Goal: Information Seeking & Learning: Learn about a topic

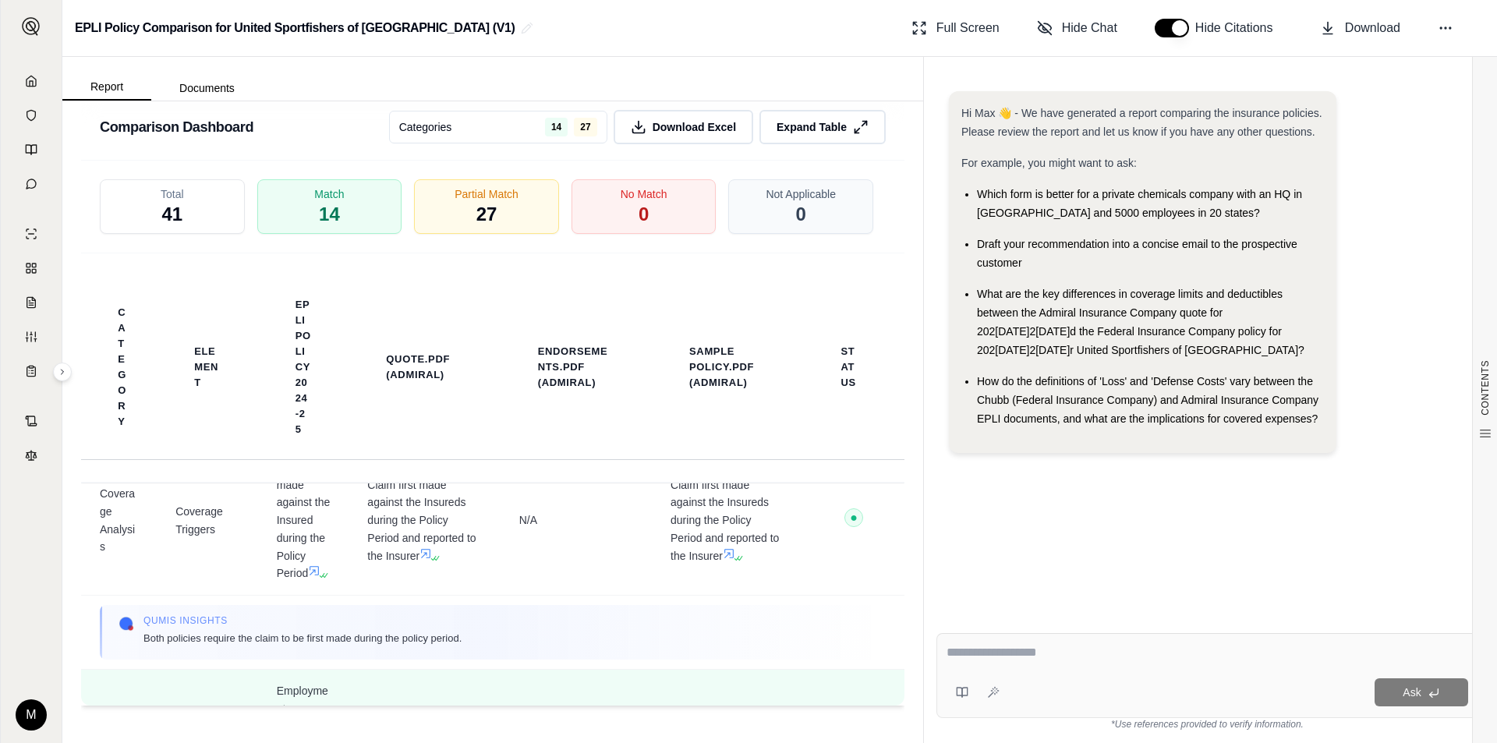
scroll to position [624, 0]
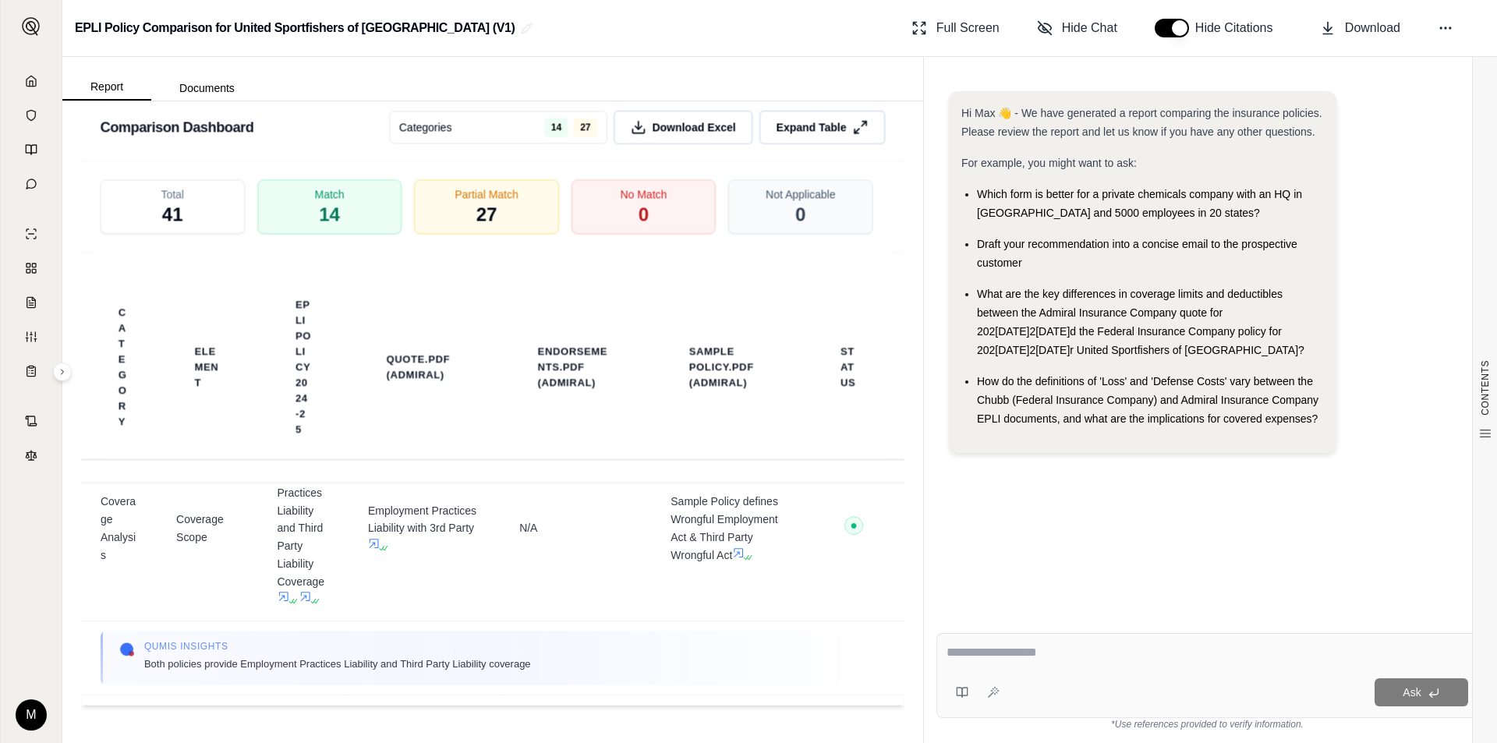
click at [1054, 657] on textarea at bounding box center [1208, 652] width 522 height 19
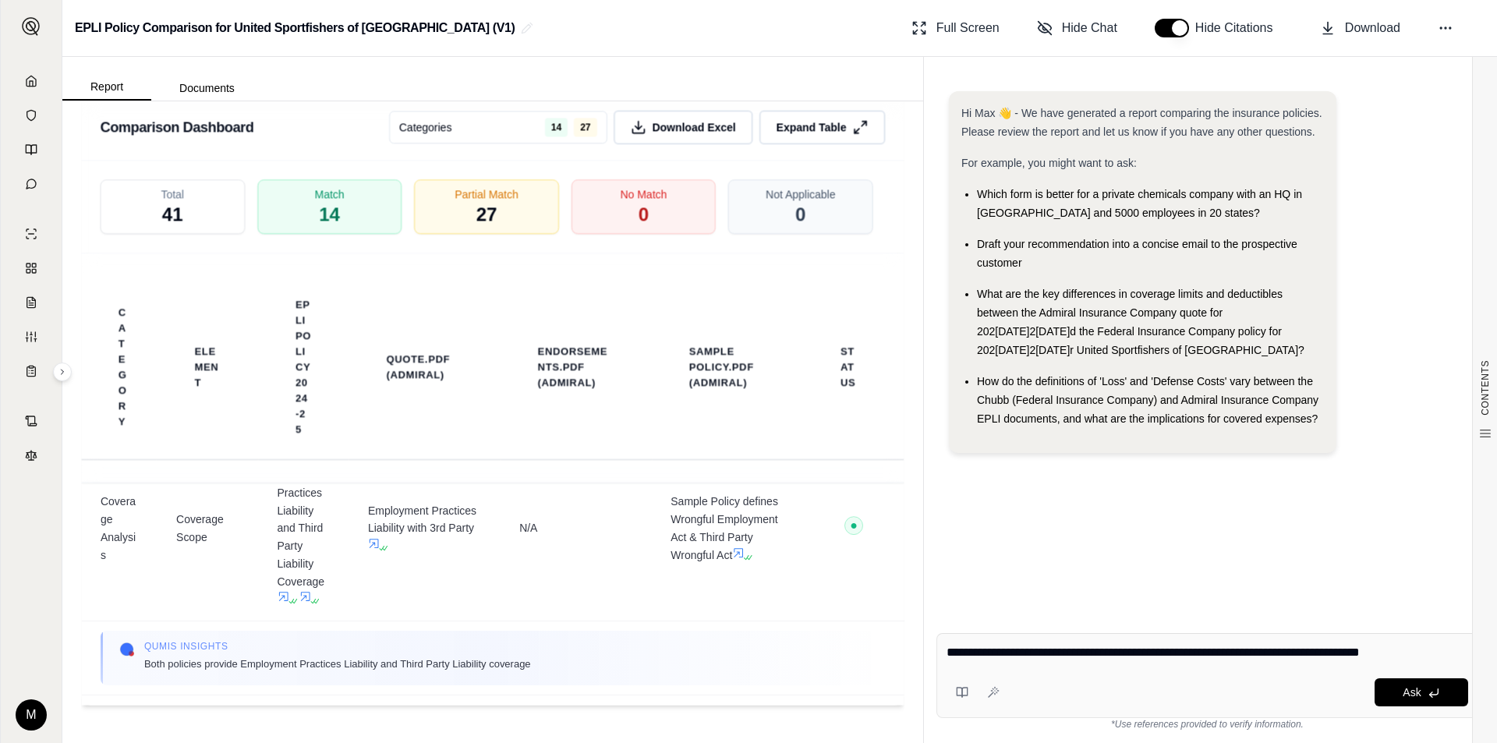
type textarea "**********"
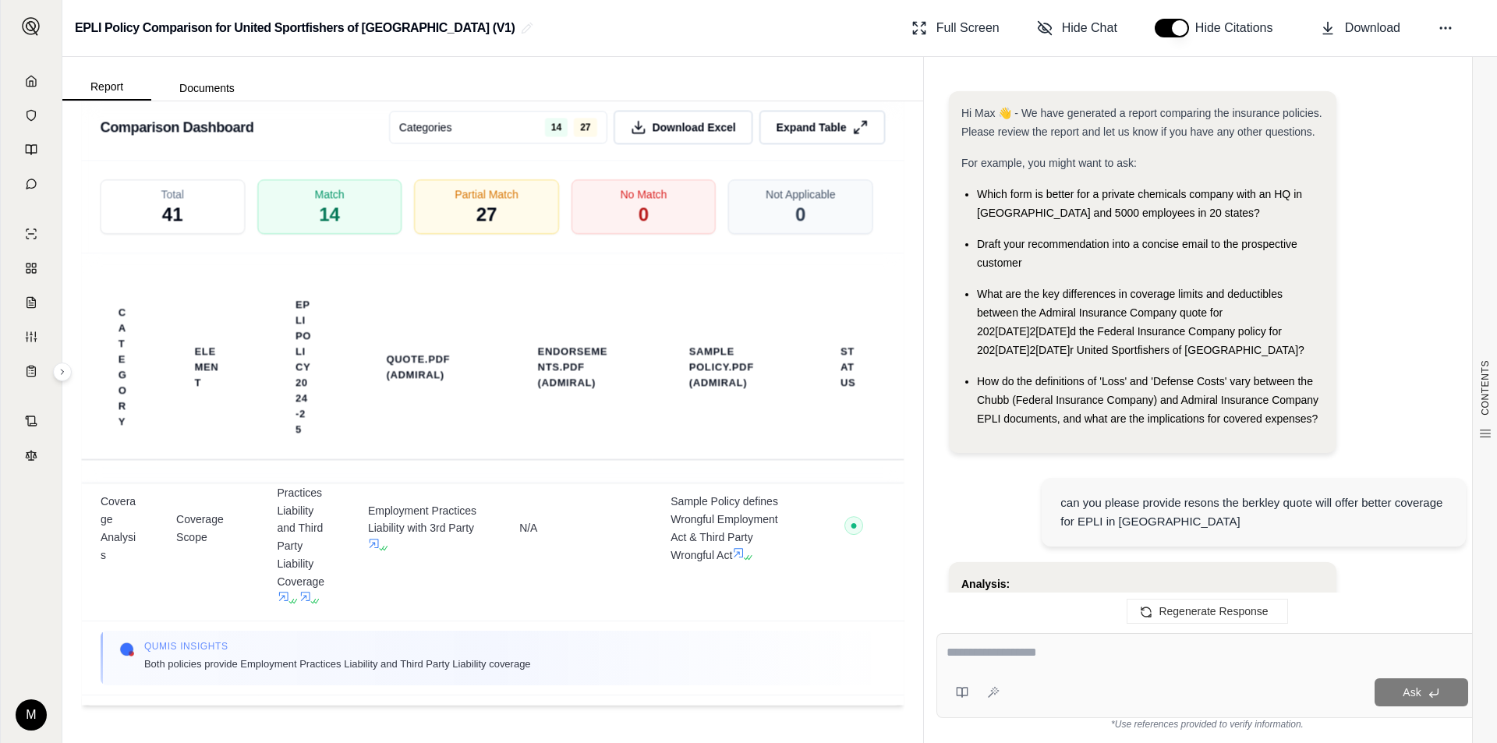
scroll to position [2476, 0]
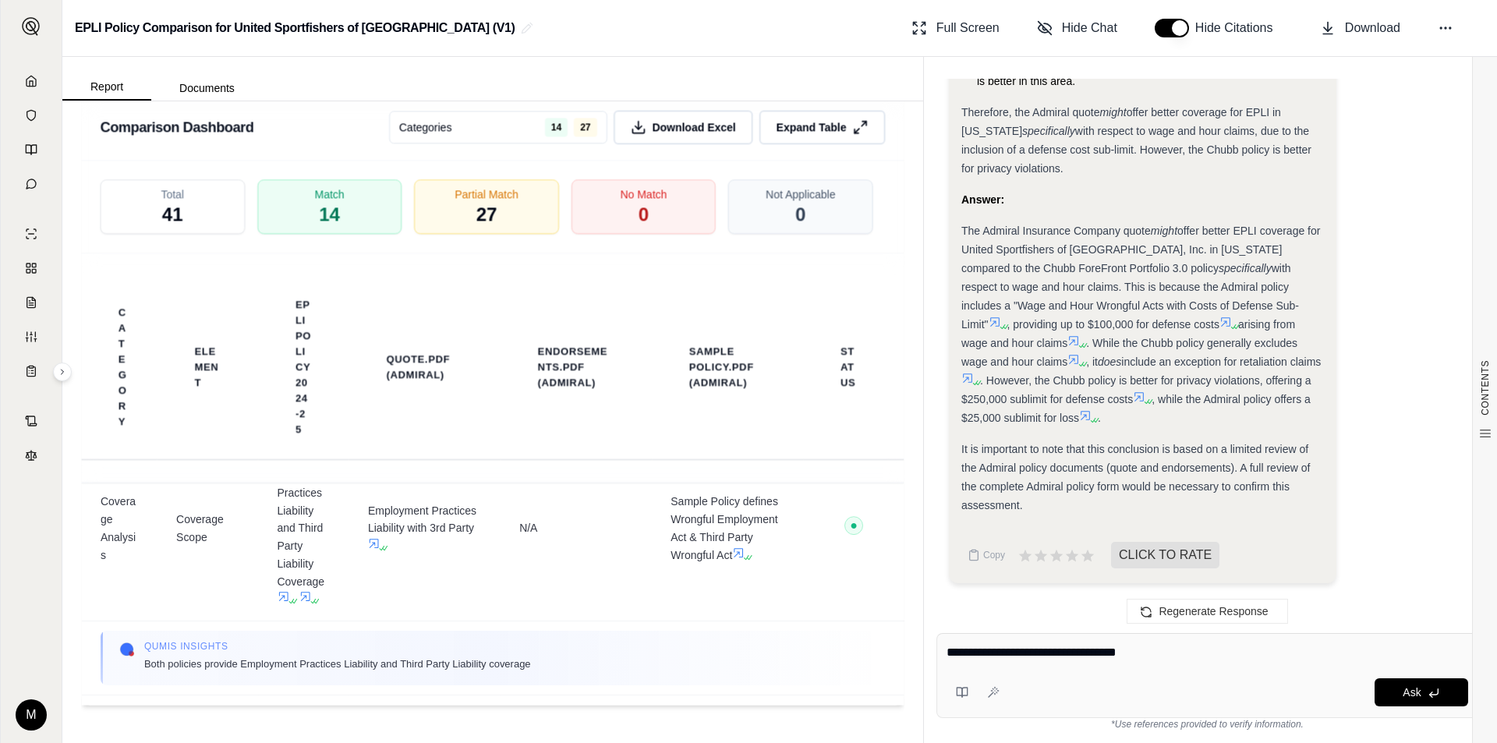
type textarea "**********"
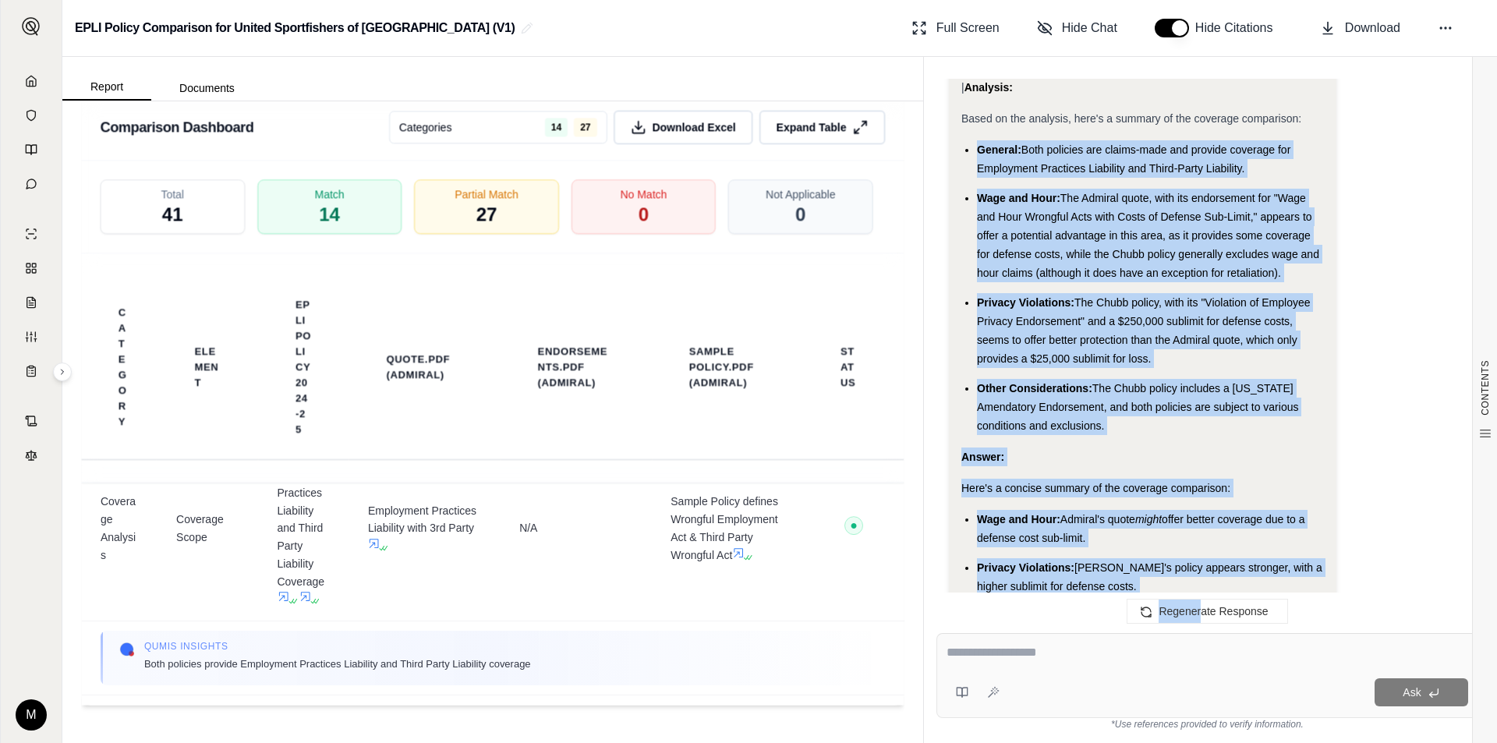
scroll to position [3502, 0]
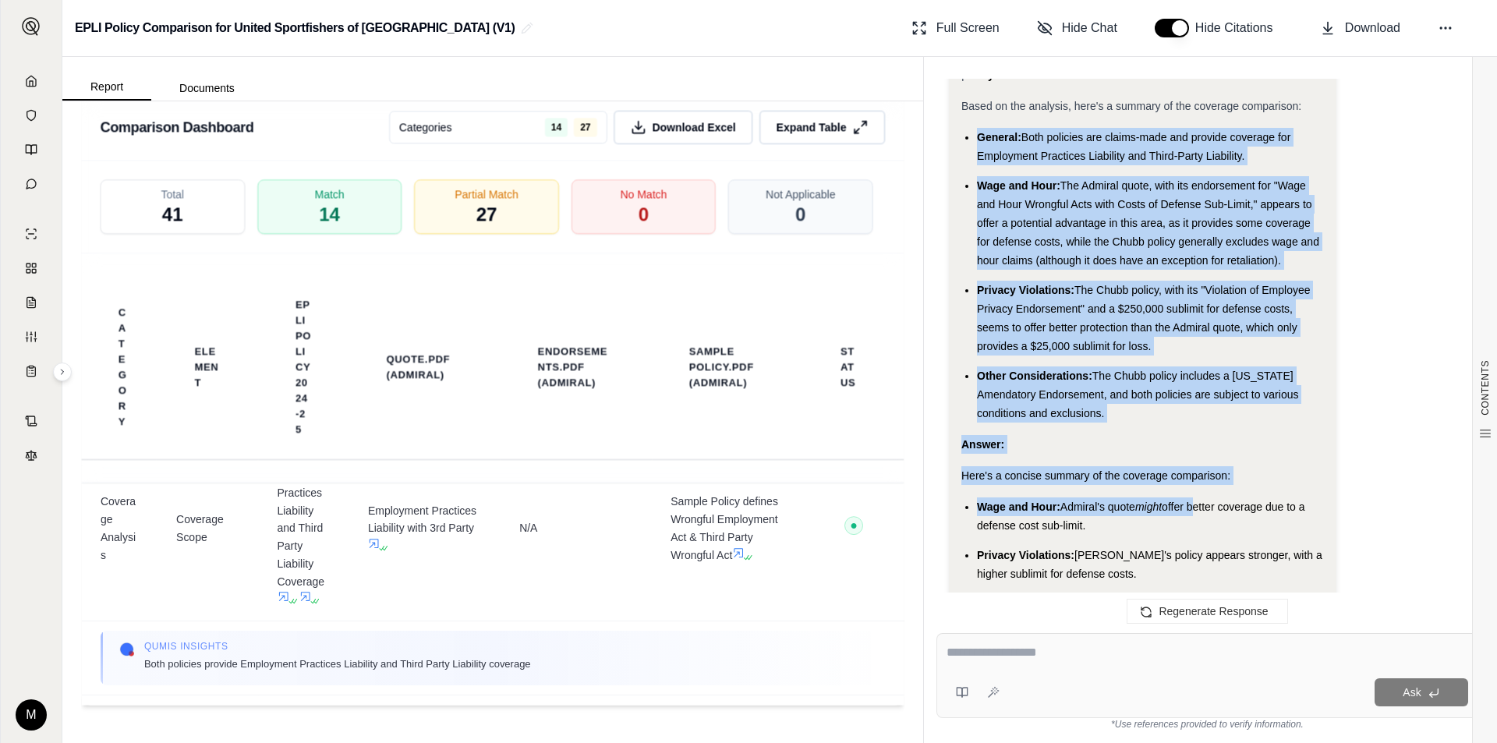
drag, startPoint x: 966, startPoint y: 228, endPoint x: 1195, endPoint y: 494, distance: 351.1
click at [1195, 494] on div "Analysis: Okay, I need to provide a coverage comparison between the Chubb EPLI …" at bounding box center [1143, 234] width 363 height 1149
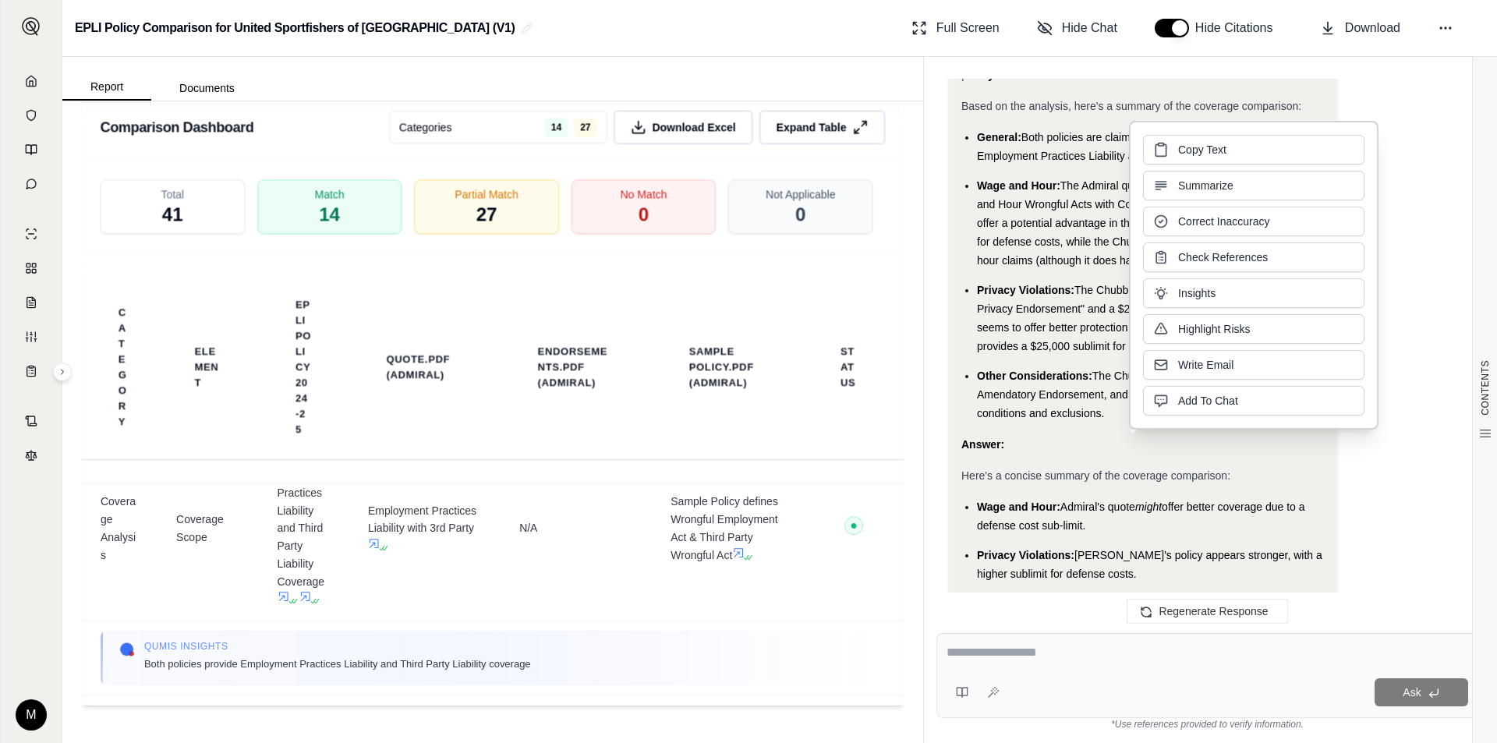
click at [1221, 485] on div "Analysis: Okay, I need to provide a coverage comparison between the Chubb EPLI …" at bounding box center [1143, 234] width 363 height 1149
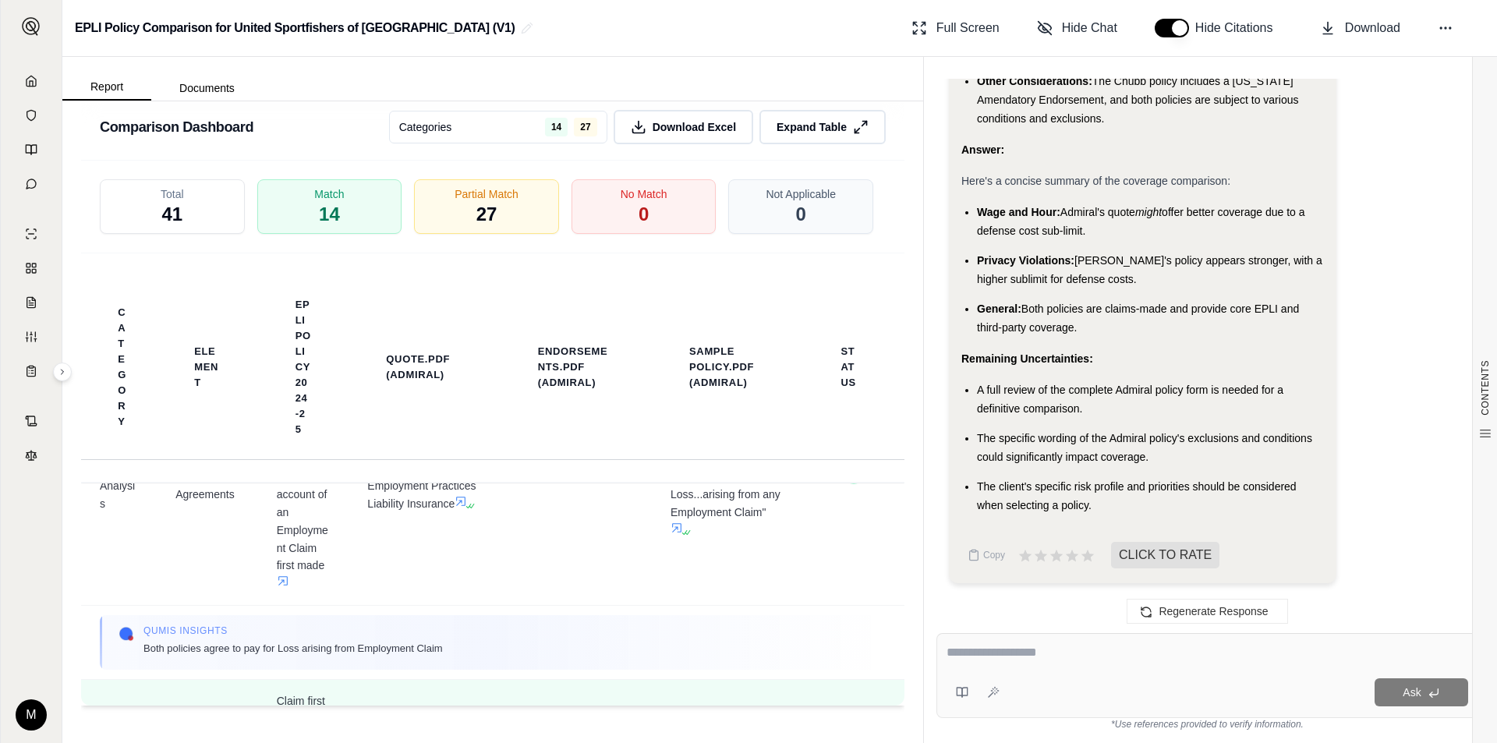
scroll to position [0, 0]
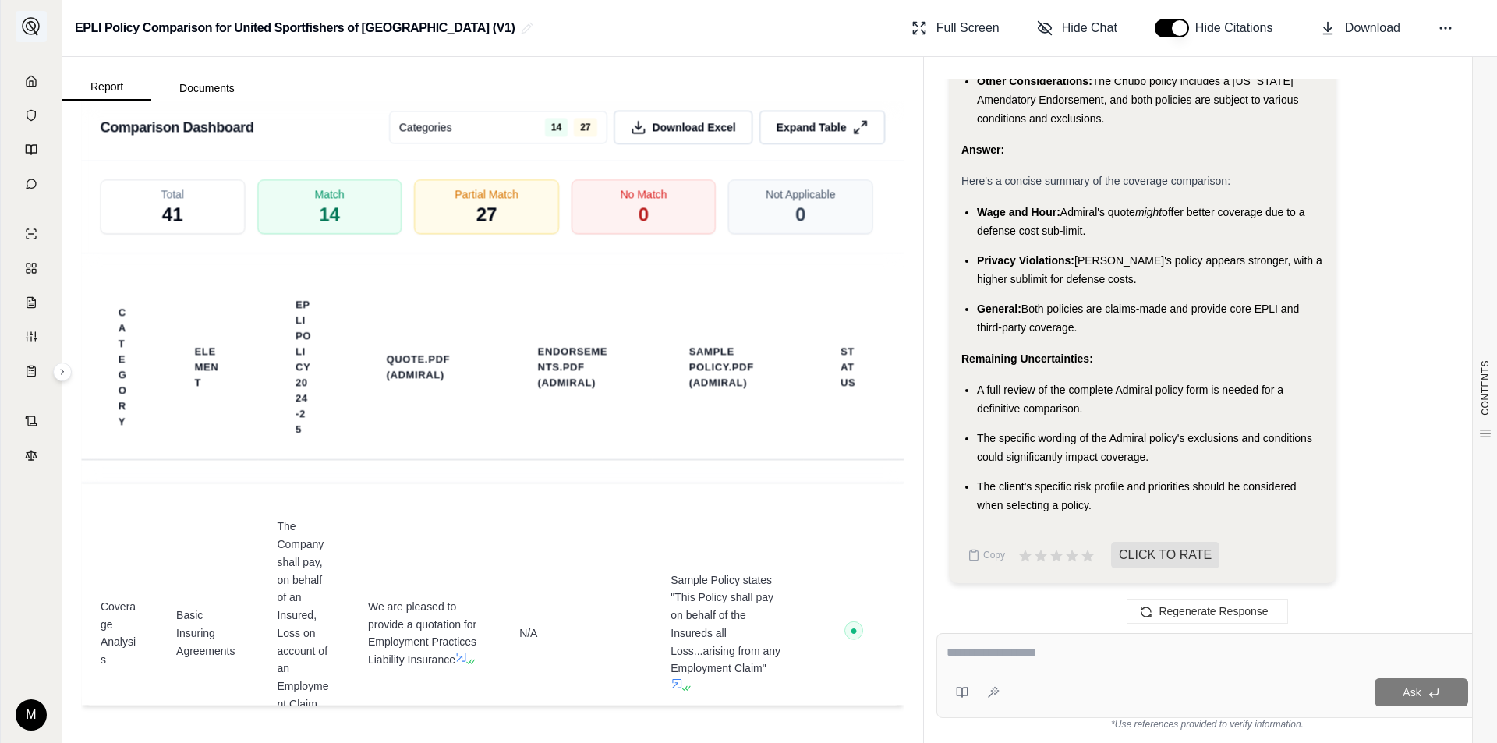
click at [34, 30] on img at bounding box center [31, 26] width 19 height 19
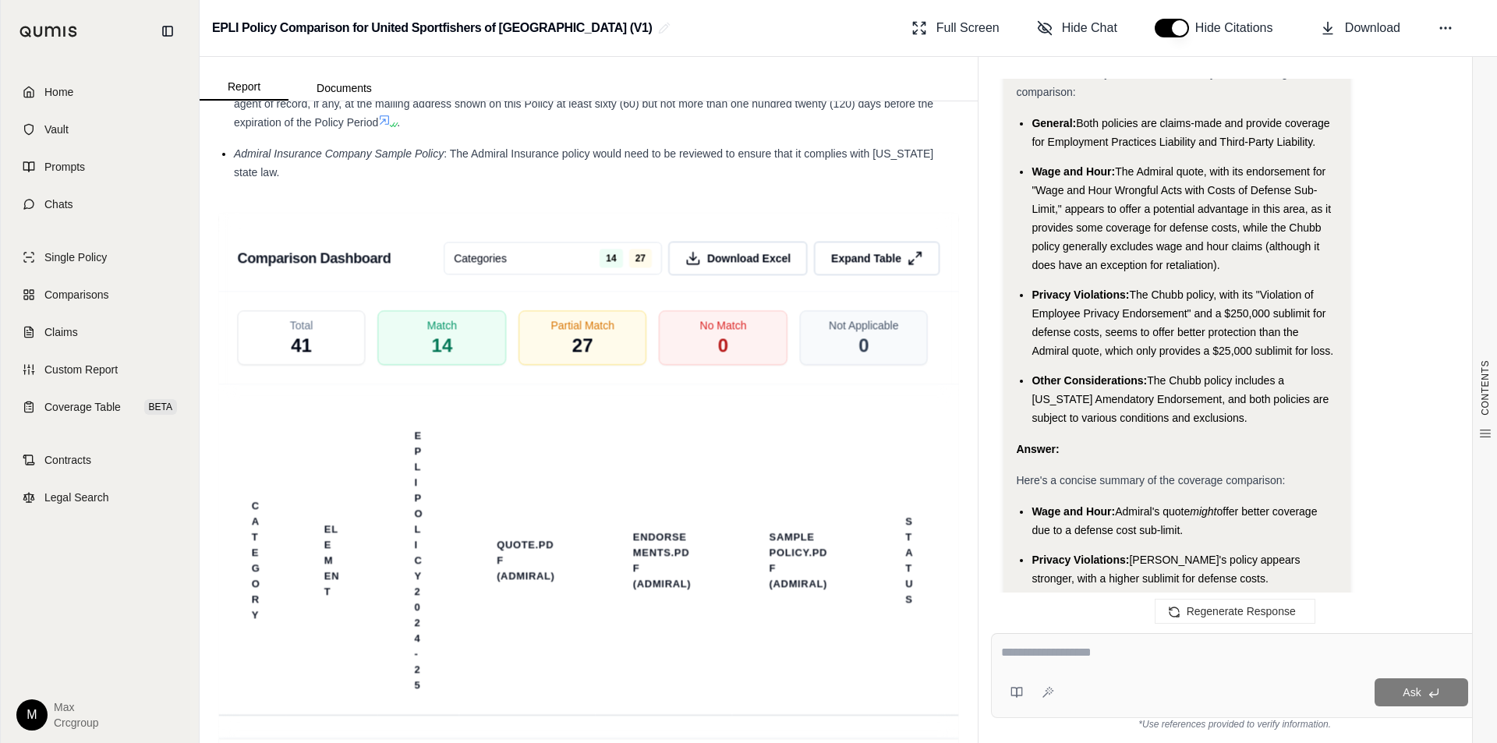
scroll to position [3540, 0]
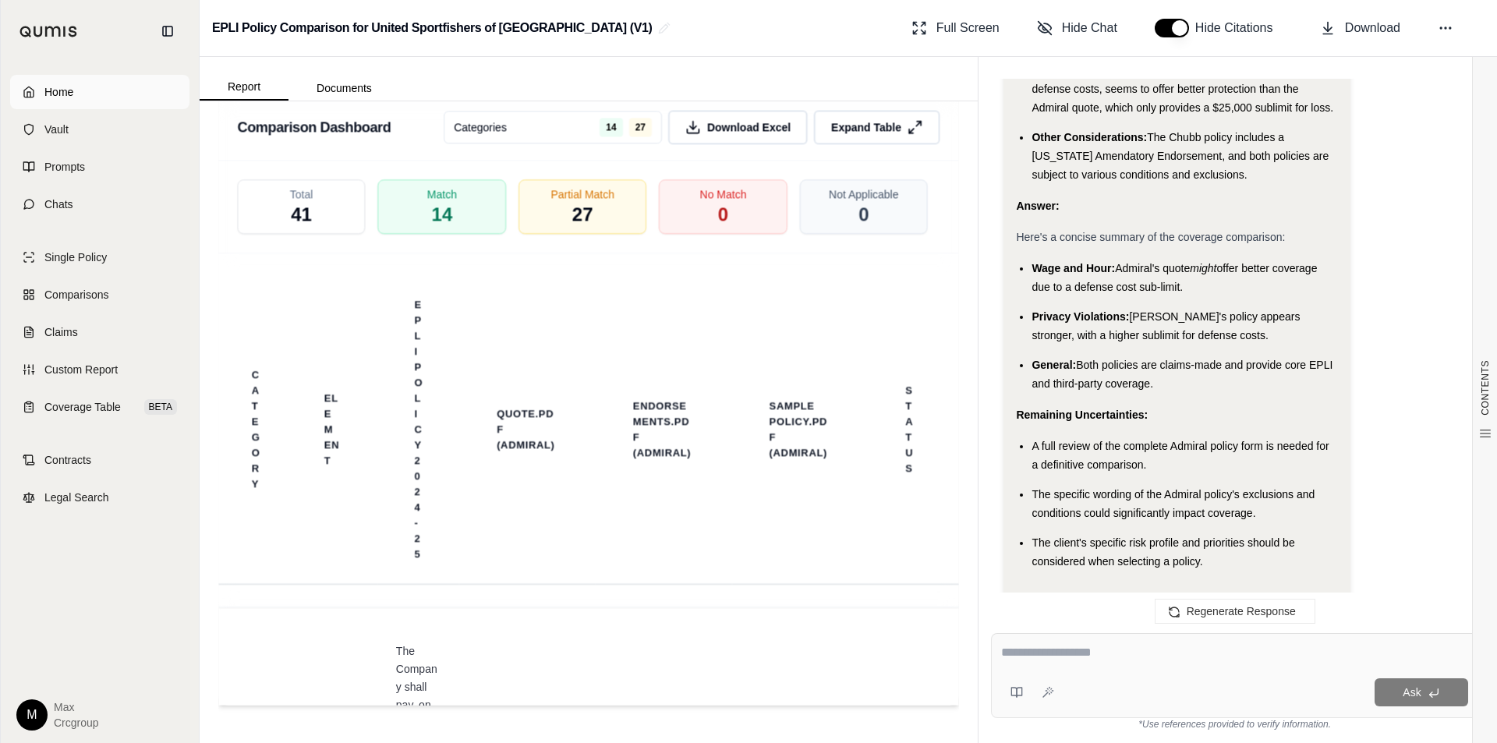
click at [56, 97] on span "Home" at bounding box center [58, 92] width 29 height 16
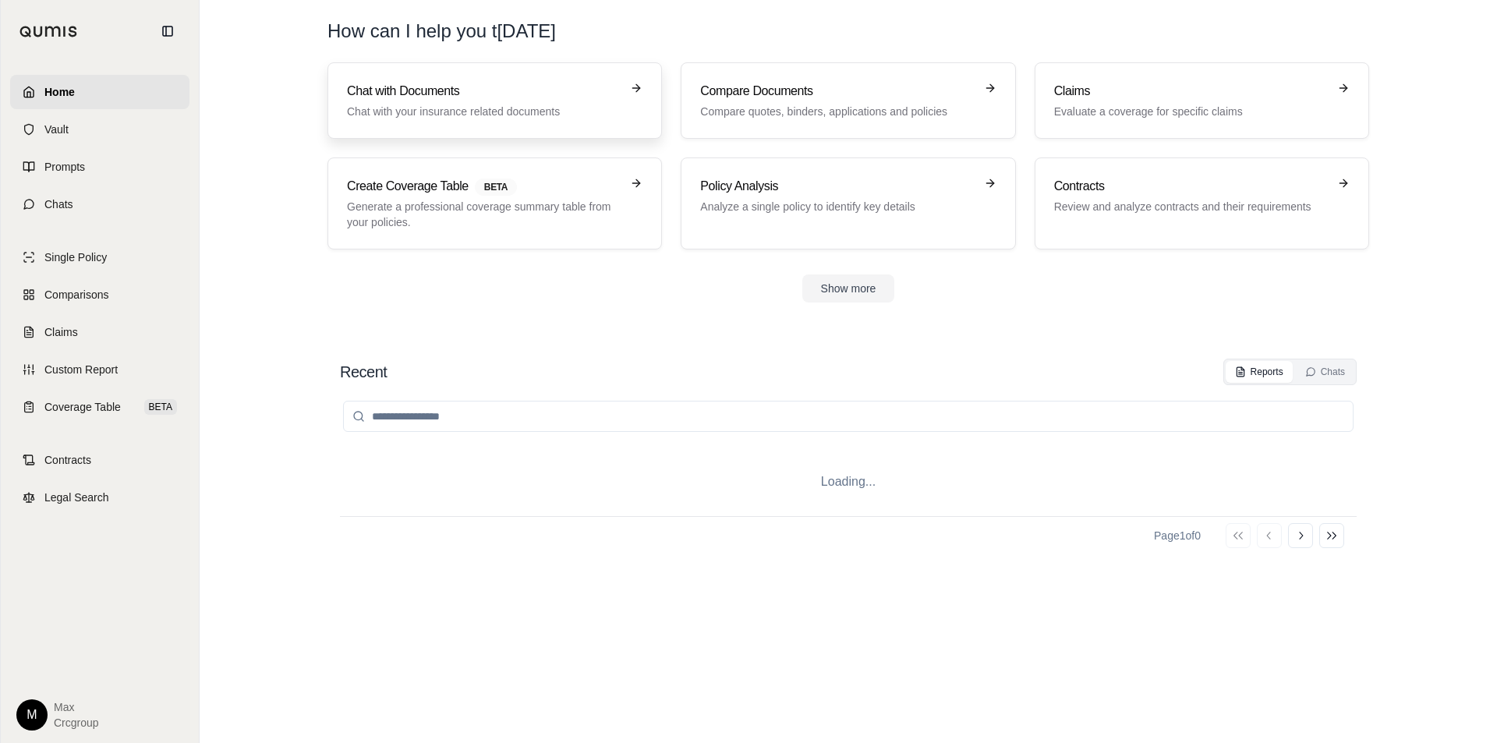
click at [431, 104] on p "Chat with your insurance related documents" at bounding box center [484, 112] width 274 height 16
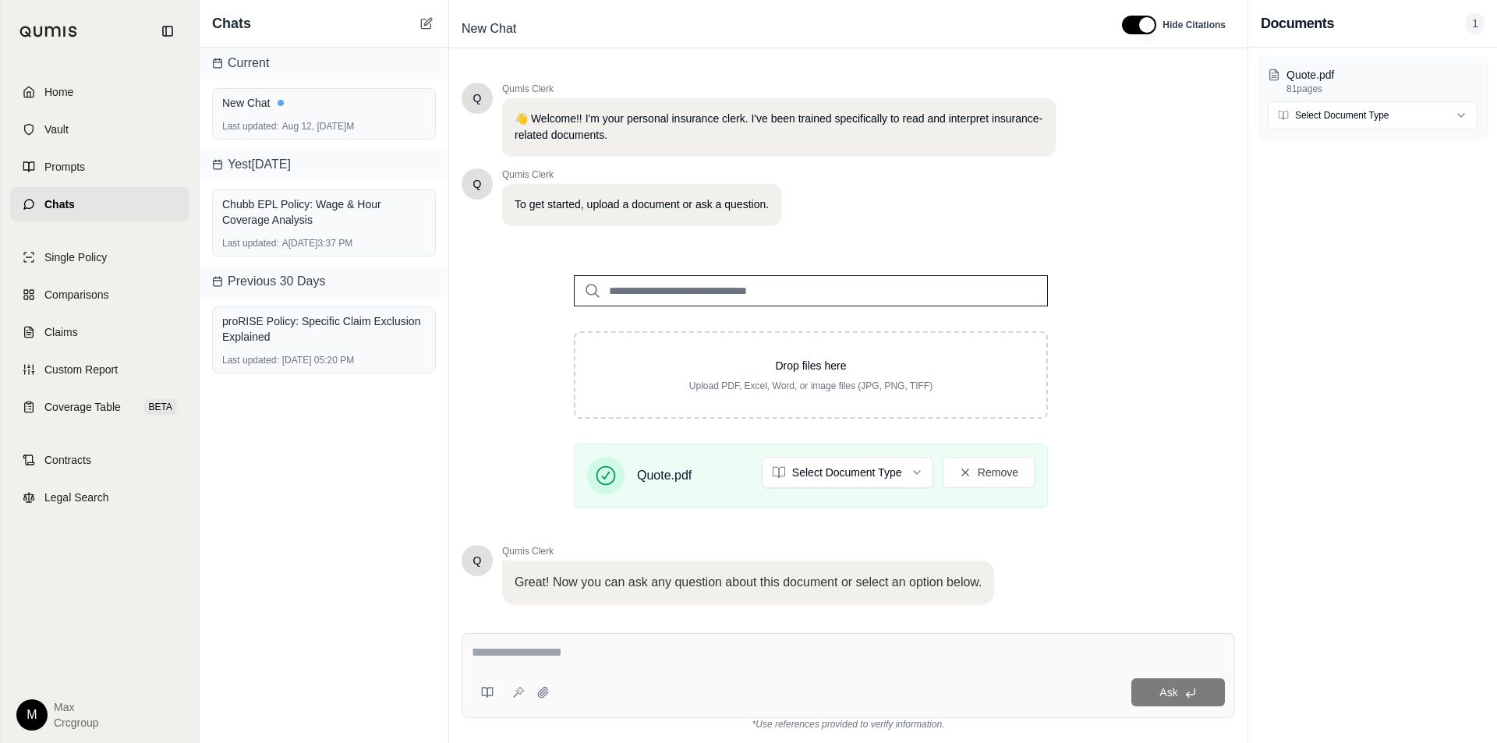
scroll to position [99, 0]
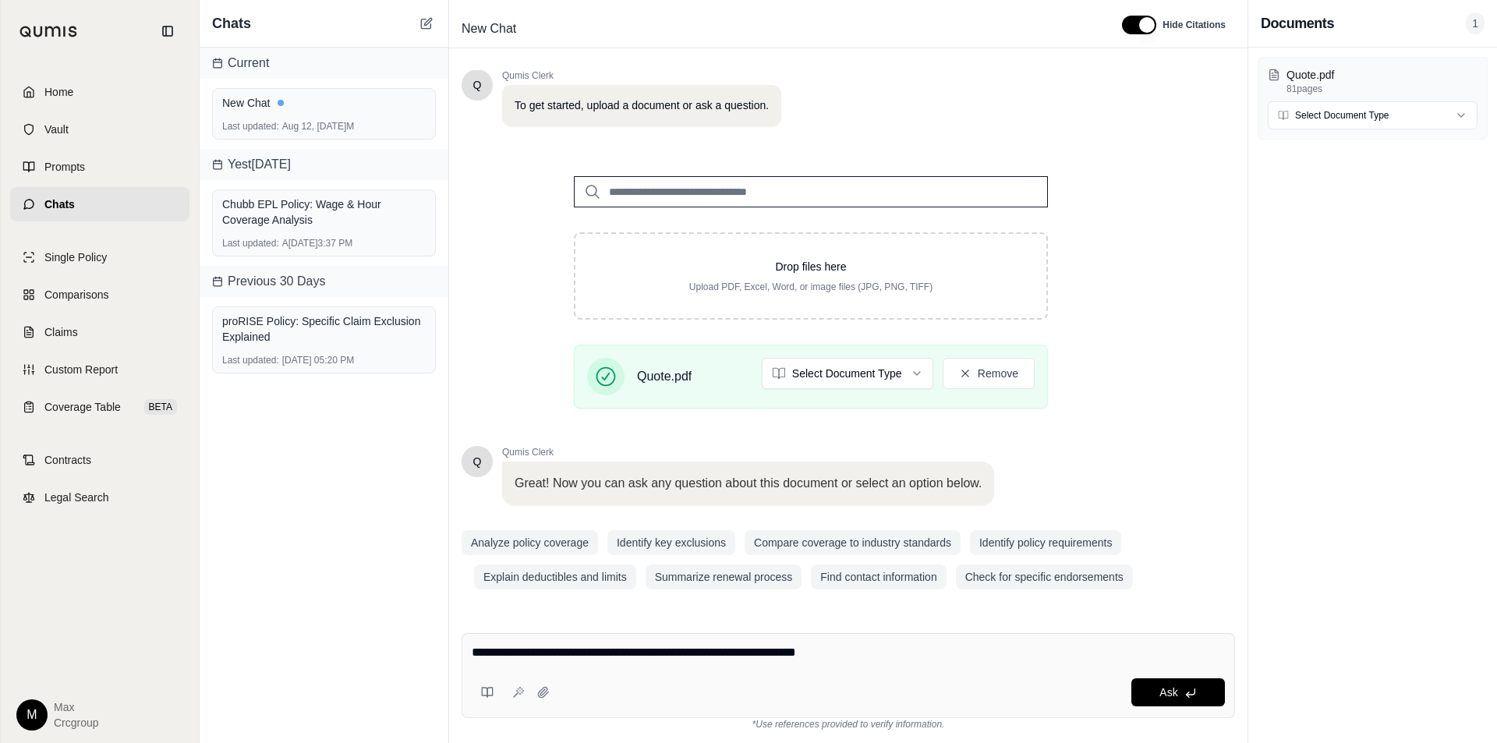
type textarea "**********"
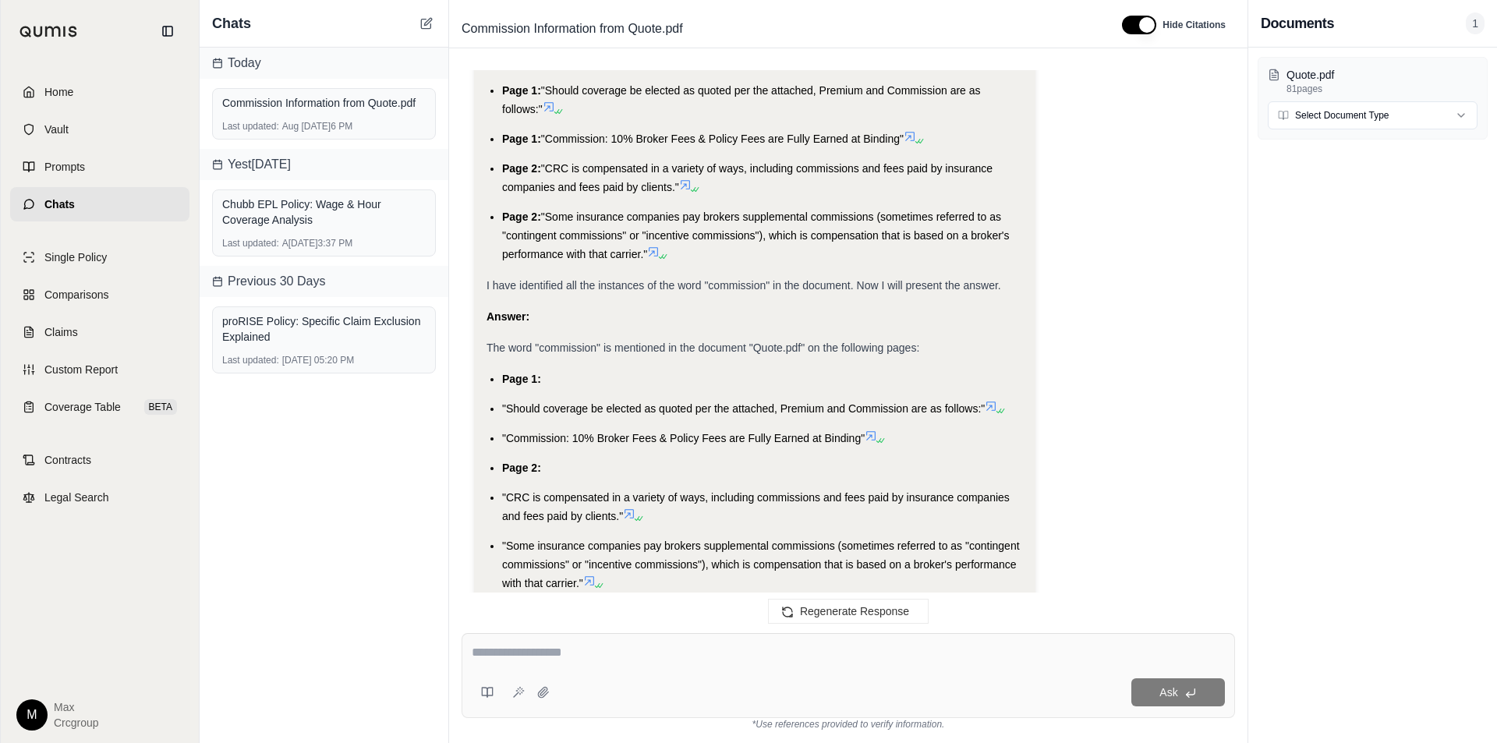
scroll to position [465, 0]
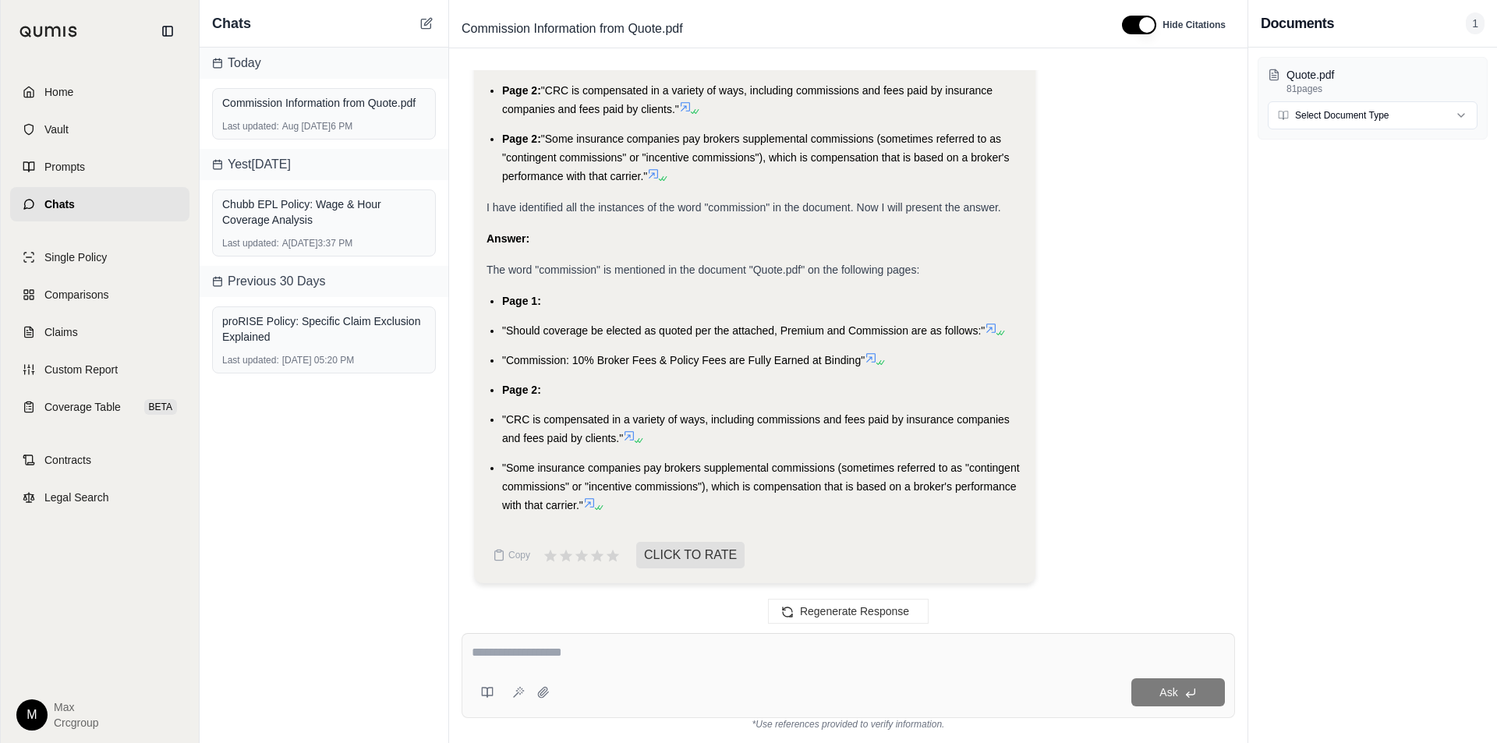
click at [590, 509] on li ""Some insurance companies pay brokers supplemental commissions (sometimes refer…" at bounding box center [762, 487] width 521 height 56
click at [594, 503] on icon at bounding box center [589, 503] width 12 height 12
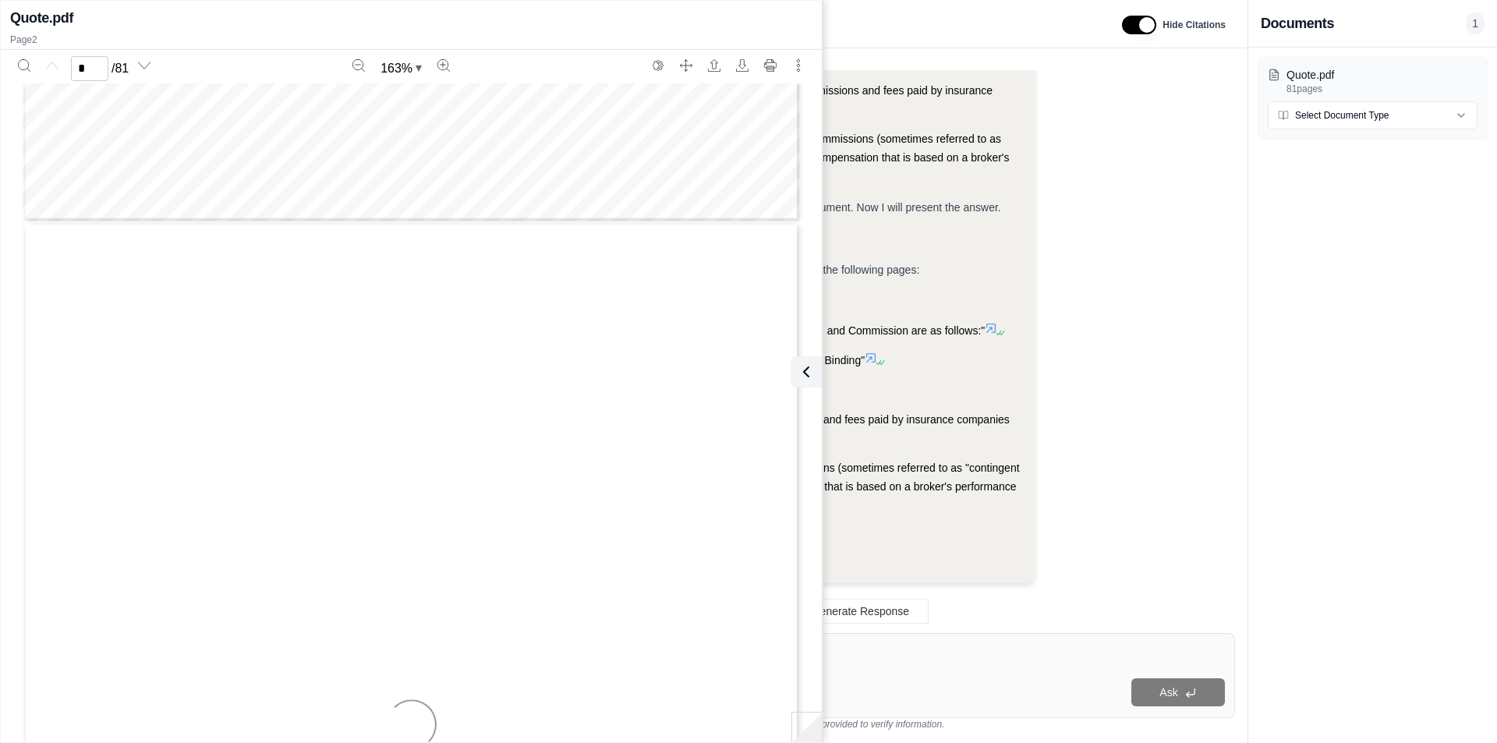
type input "*"
click at [948, 360] on li ""Commission: 10% Broker Fees & Policy Fees are Fully Earned at Binding"" at bounding box center [762, 360] width 521 height 19
click at [812, 376] on icon at bounding box center [803, 372] width 19 height 19
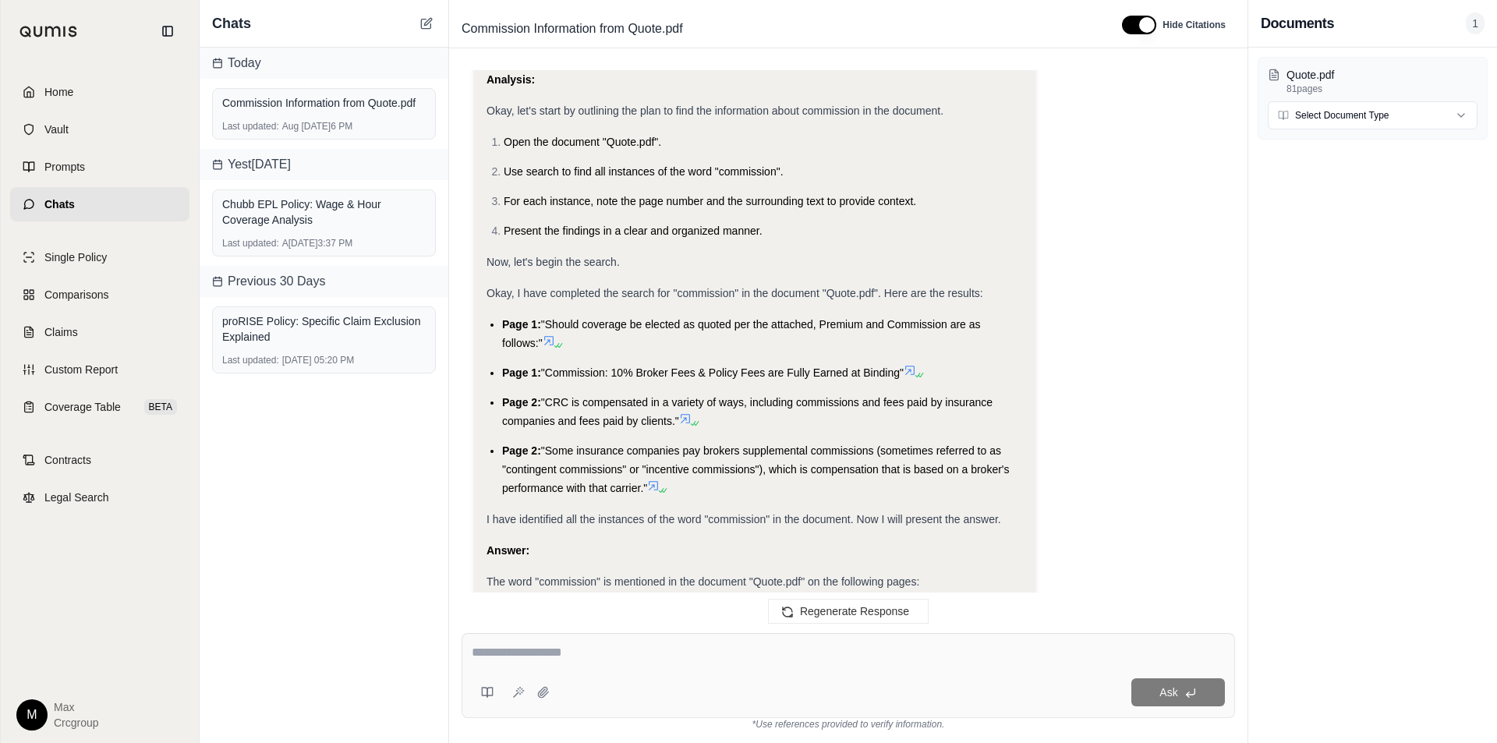
scroll to position [465, 0]
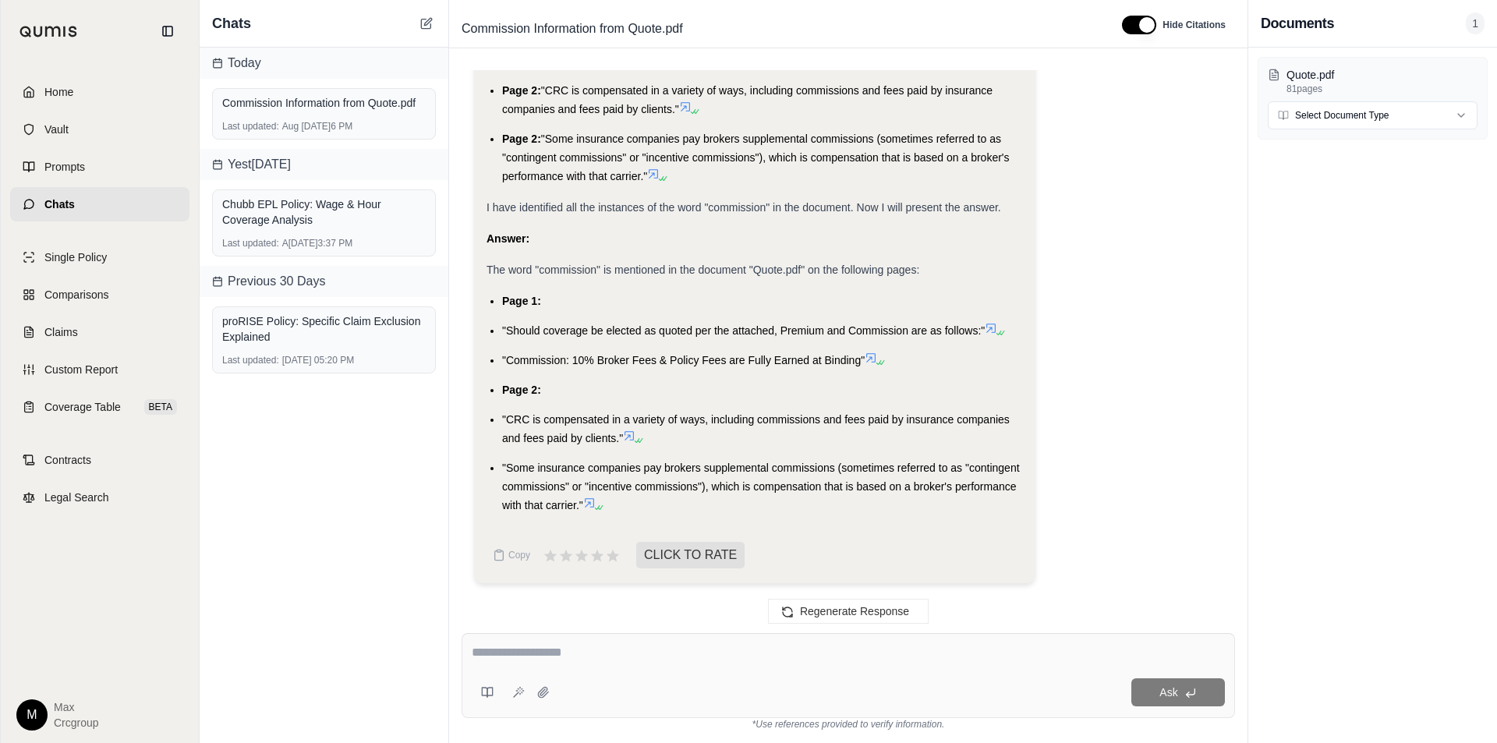
click at [608, 652] on textarea at bounding box center [848, 652] width 753 height 19
type textarea "**********"
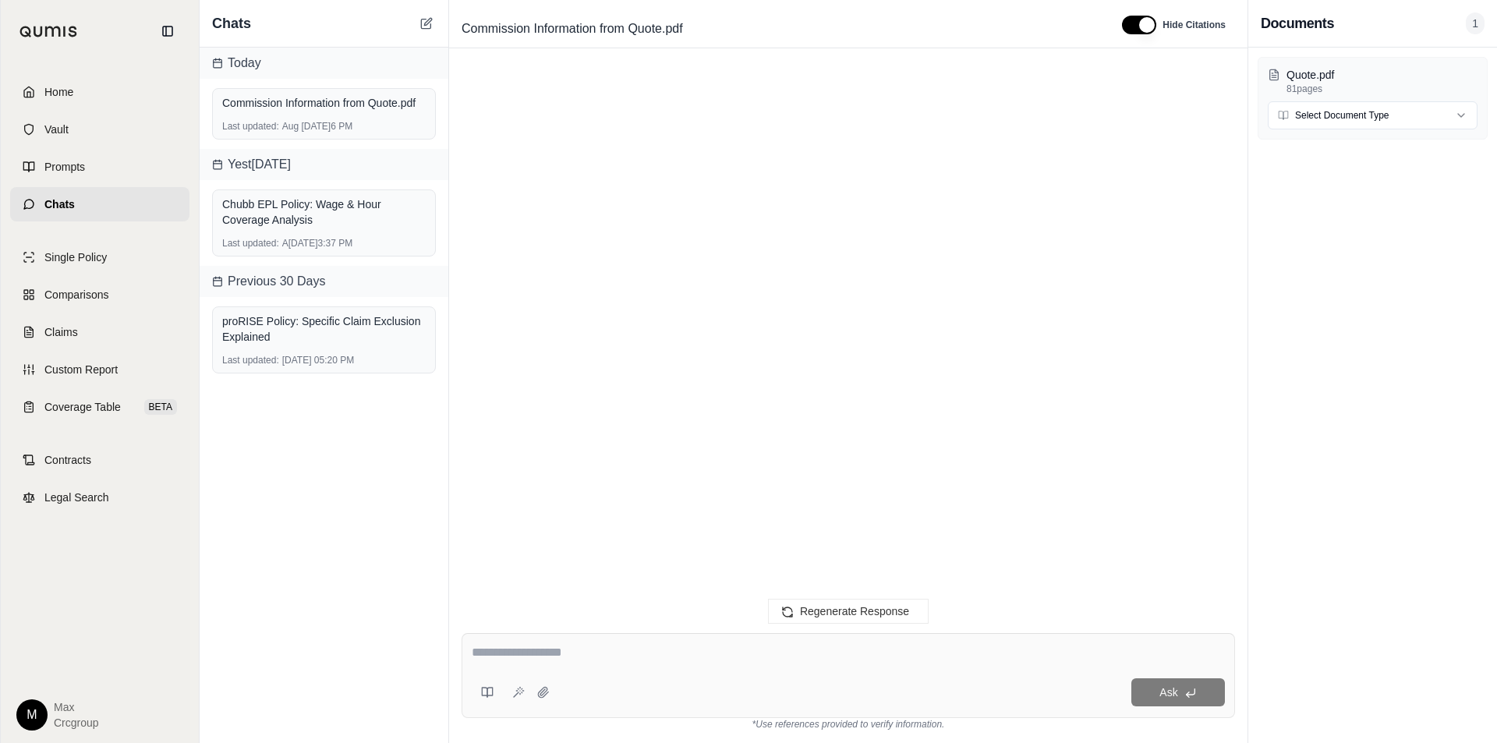
scroll to position [1786, 0]
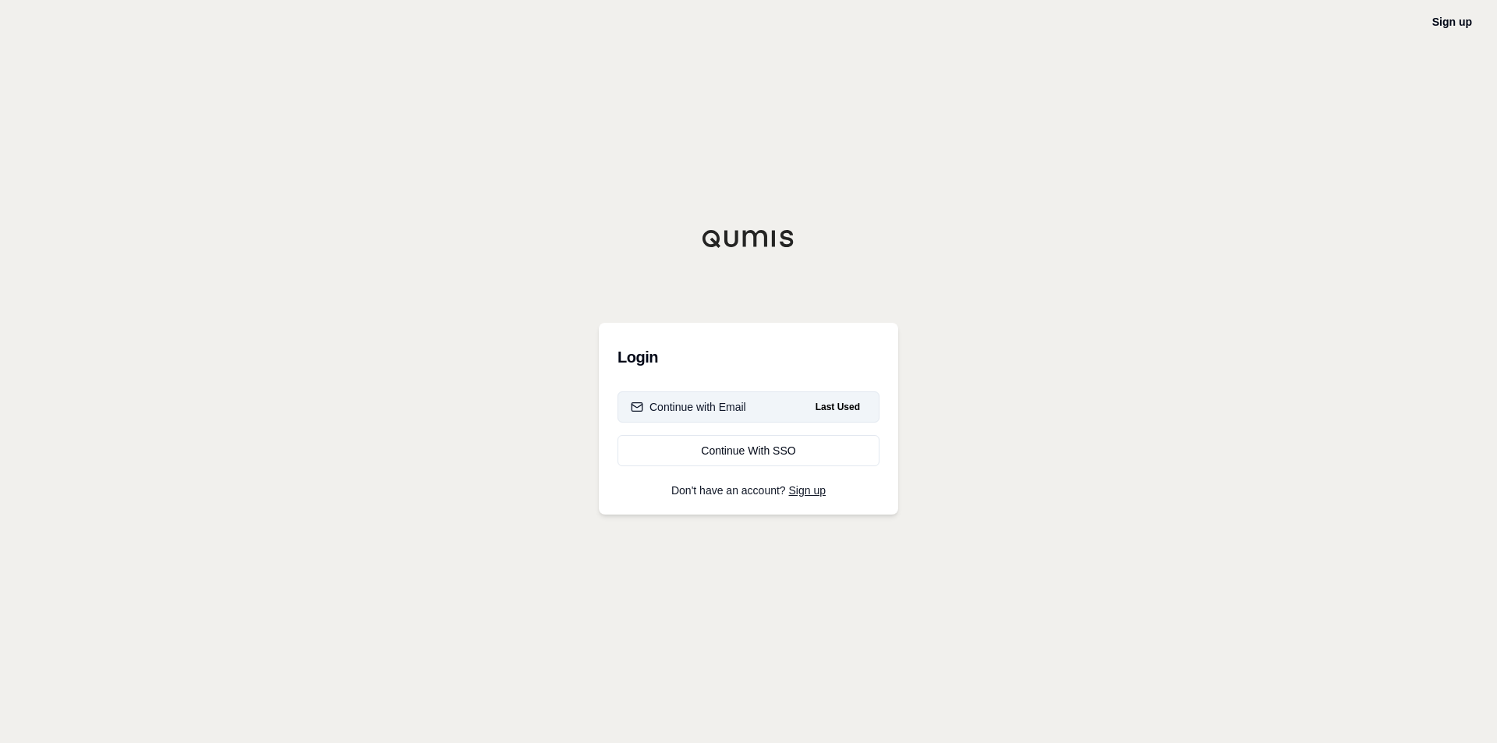
click at [746, 410] on button "Continue with Email Last Used" at bounding box center [749, 406] width 262 height 31
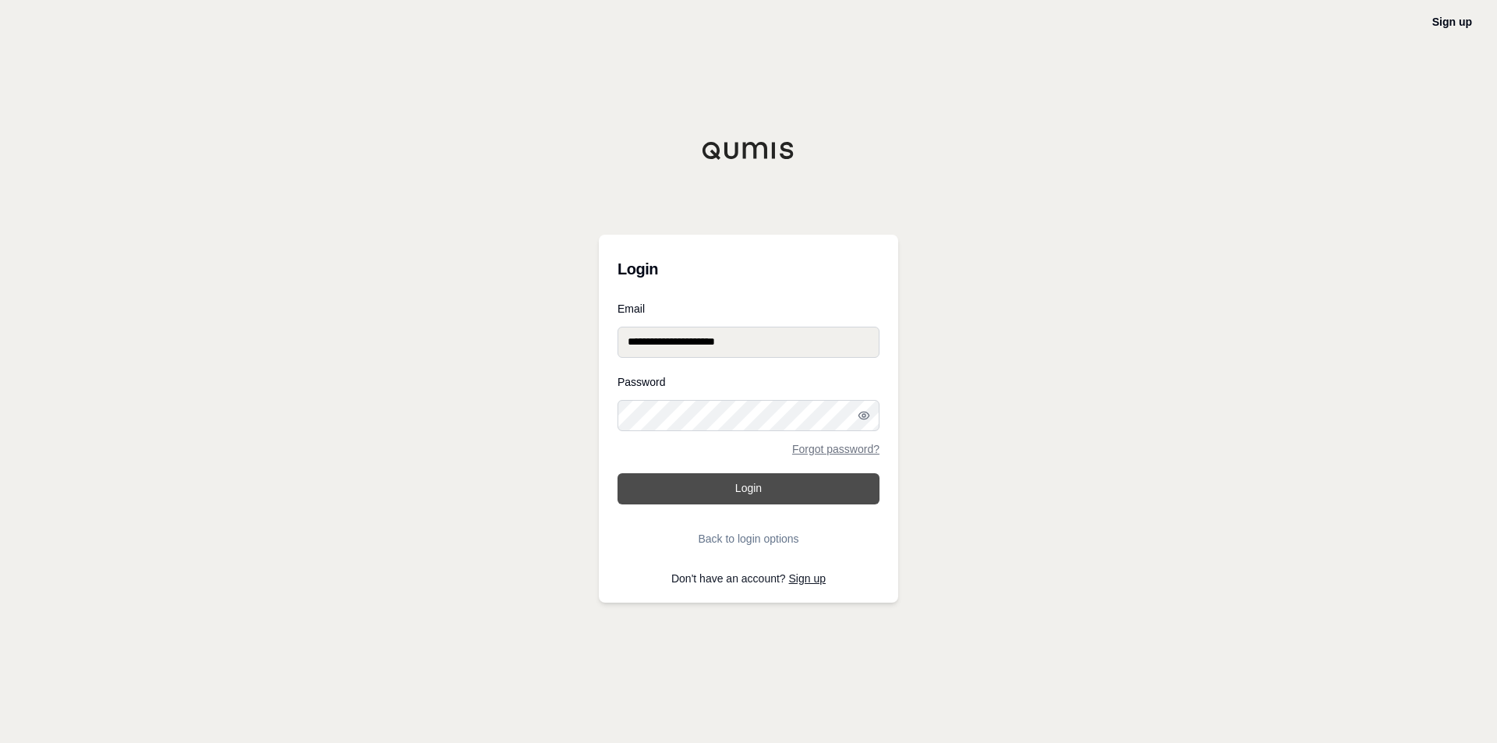
click at [742, 498] on button "Login" at bounding box center [749, 488] width 262 height 31
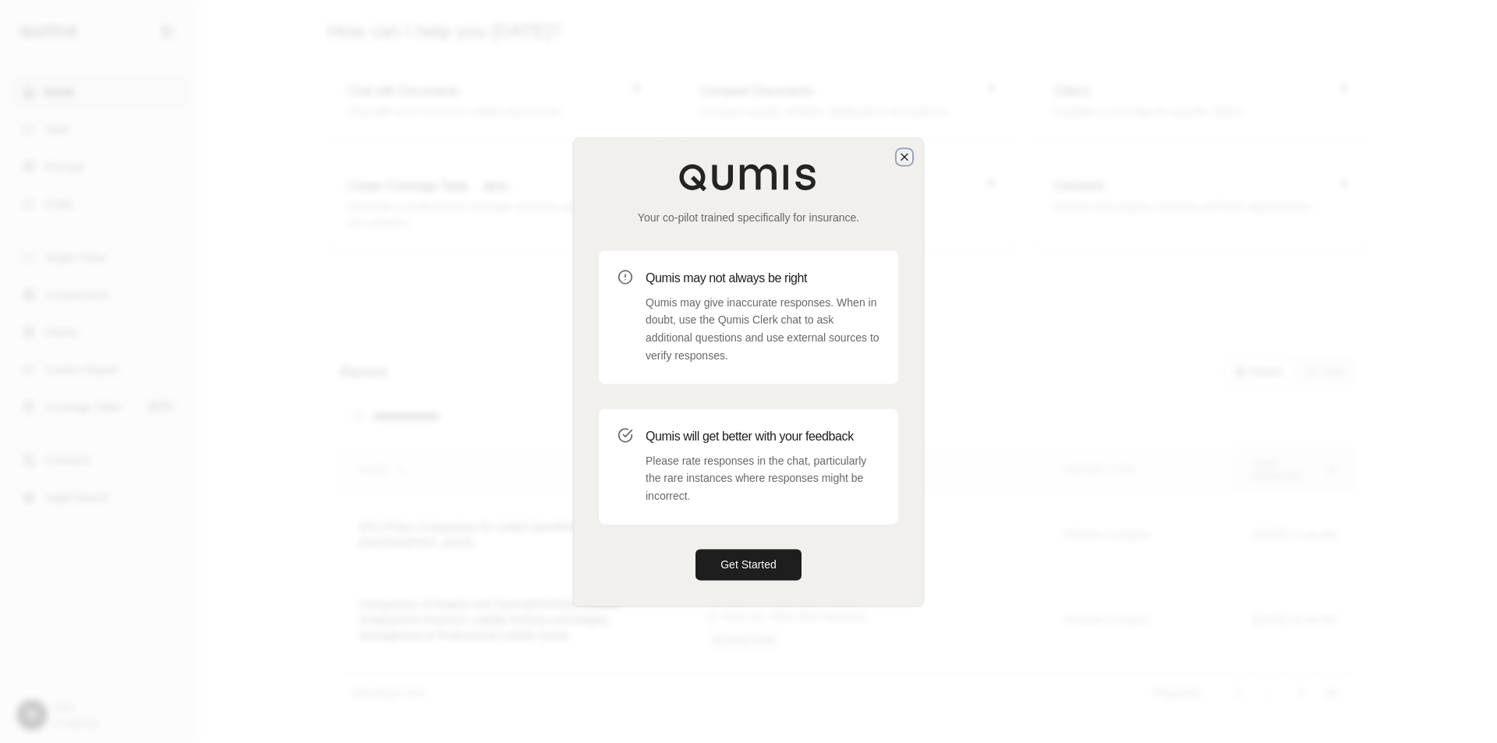
click at [904, 155] on icon "button" at bounding box center [904, 157] width 6 height 6
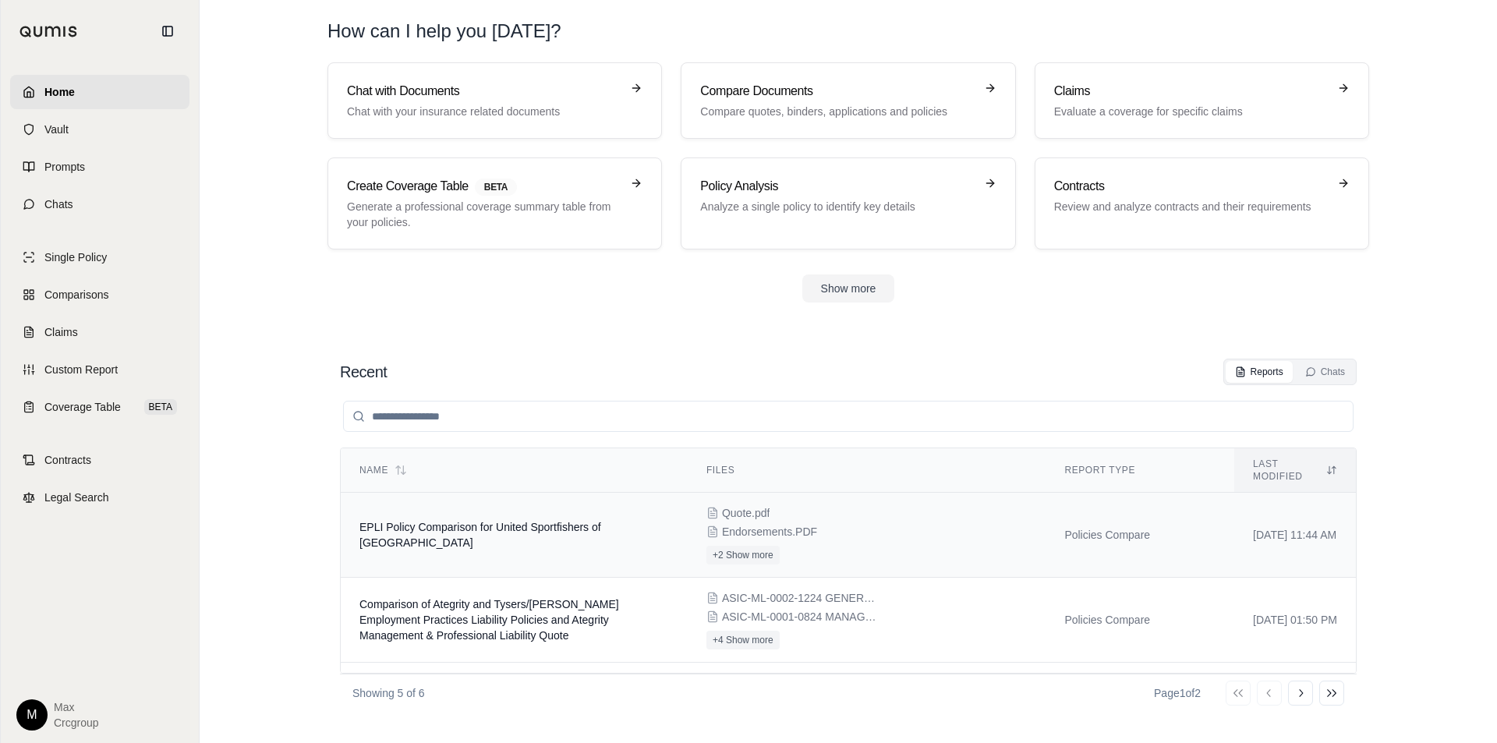
click at [594, 524] on td "EPLI Policy Comparison for United Sportfishers of San Diego" at bounding box center [514, 535] width 347 height 85
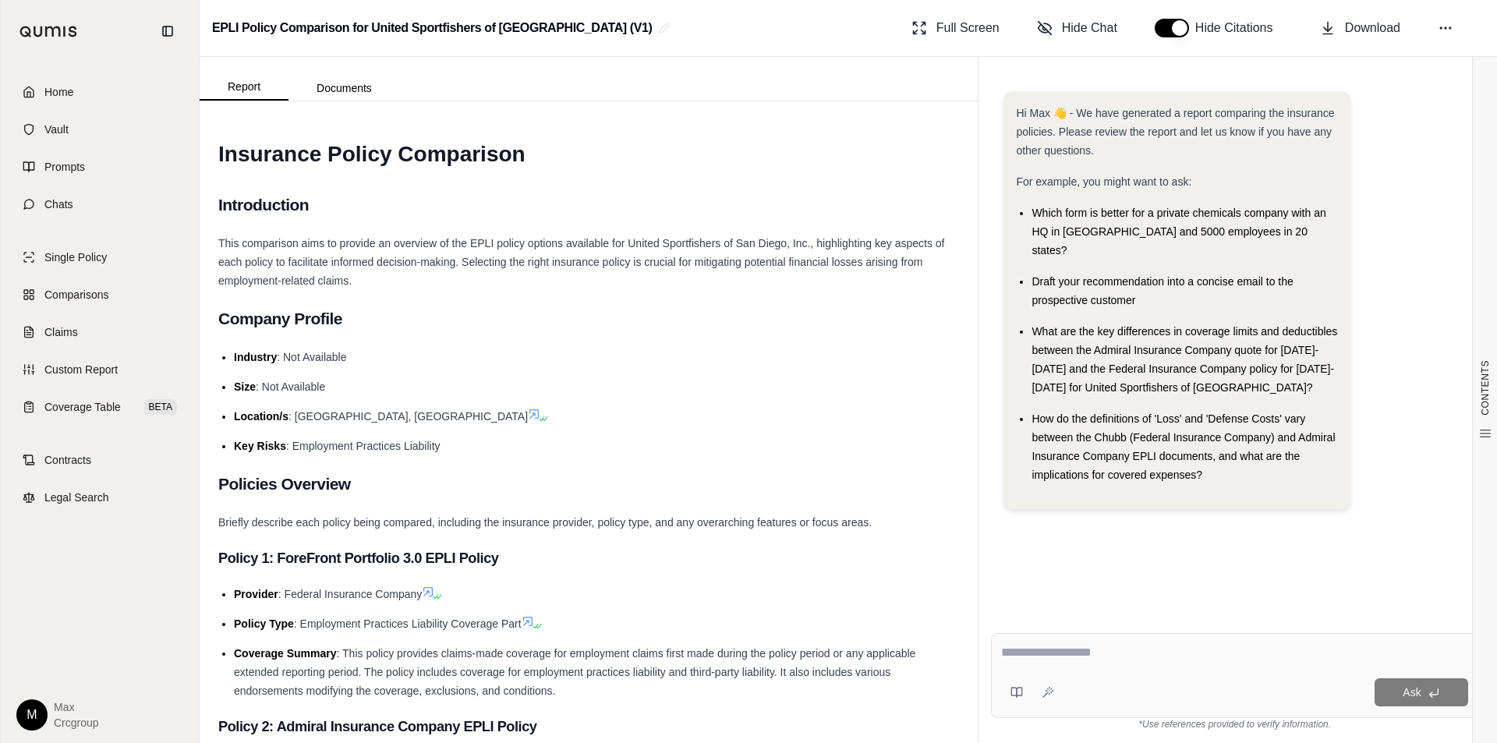
click at [1047, 650] on textarea at bounding box center [1234, 652] width 467 height 19
type textarea "**********"
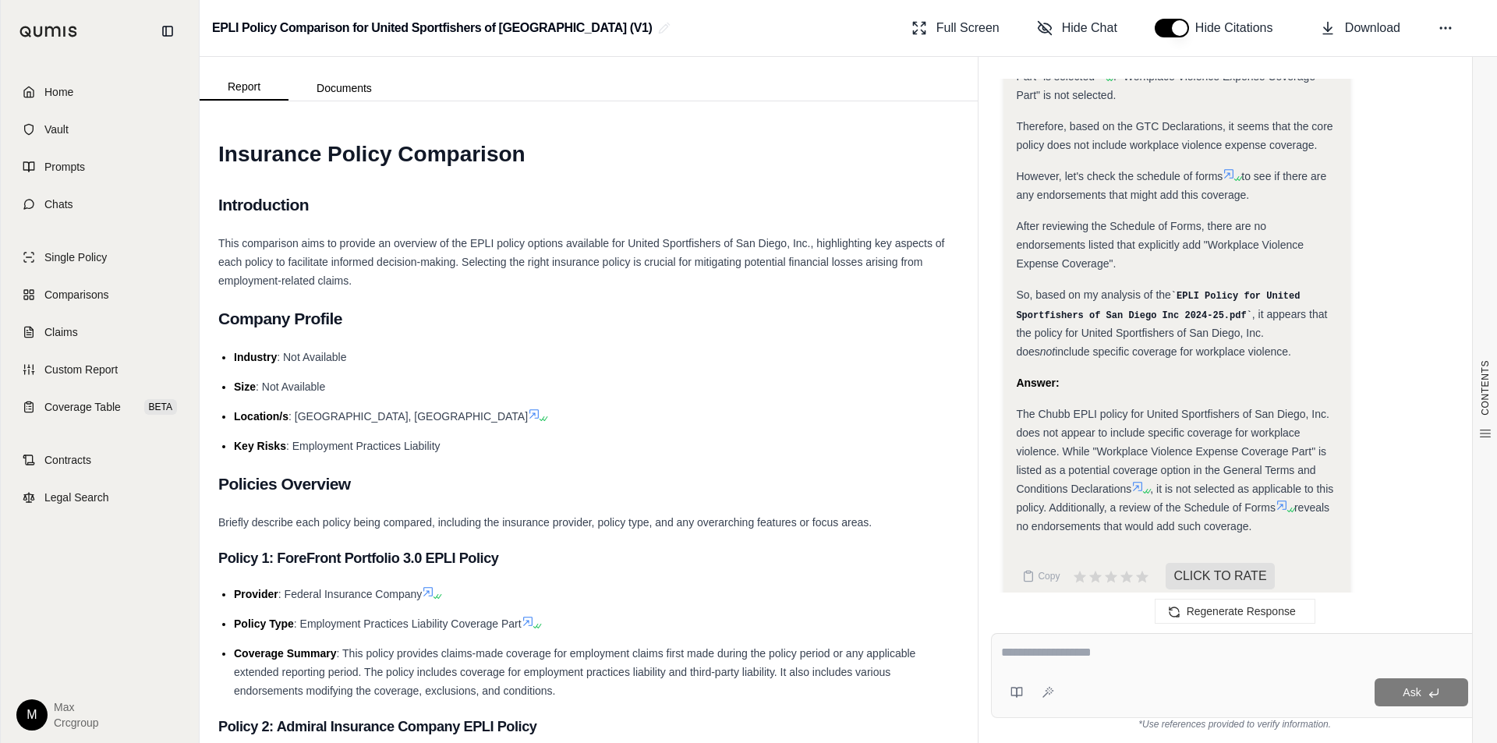
click at [1139, 480] on icon at bounding box center [1138, 486] width 12 height 12
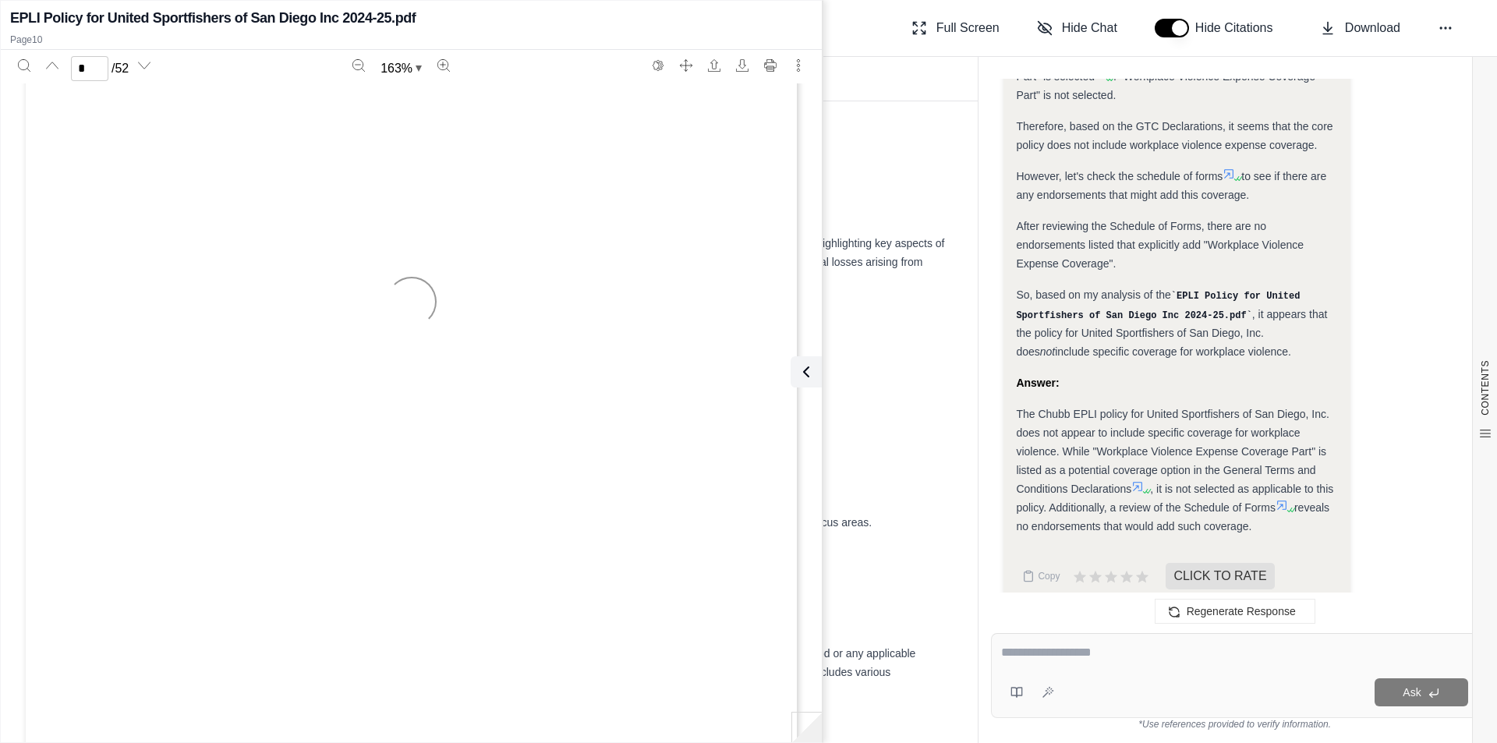
type input "**"
click at [808, 370] on icon at bounding box center [803, 372] width 19 height 19
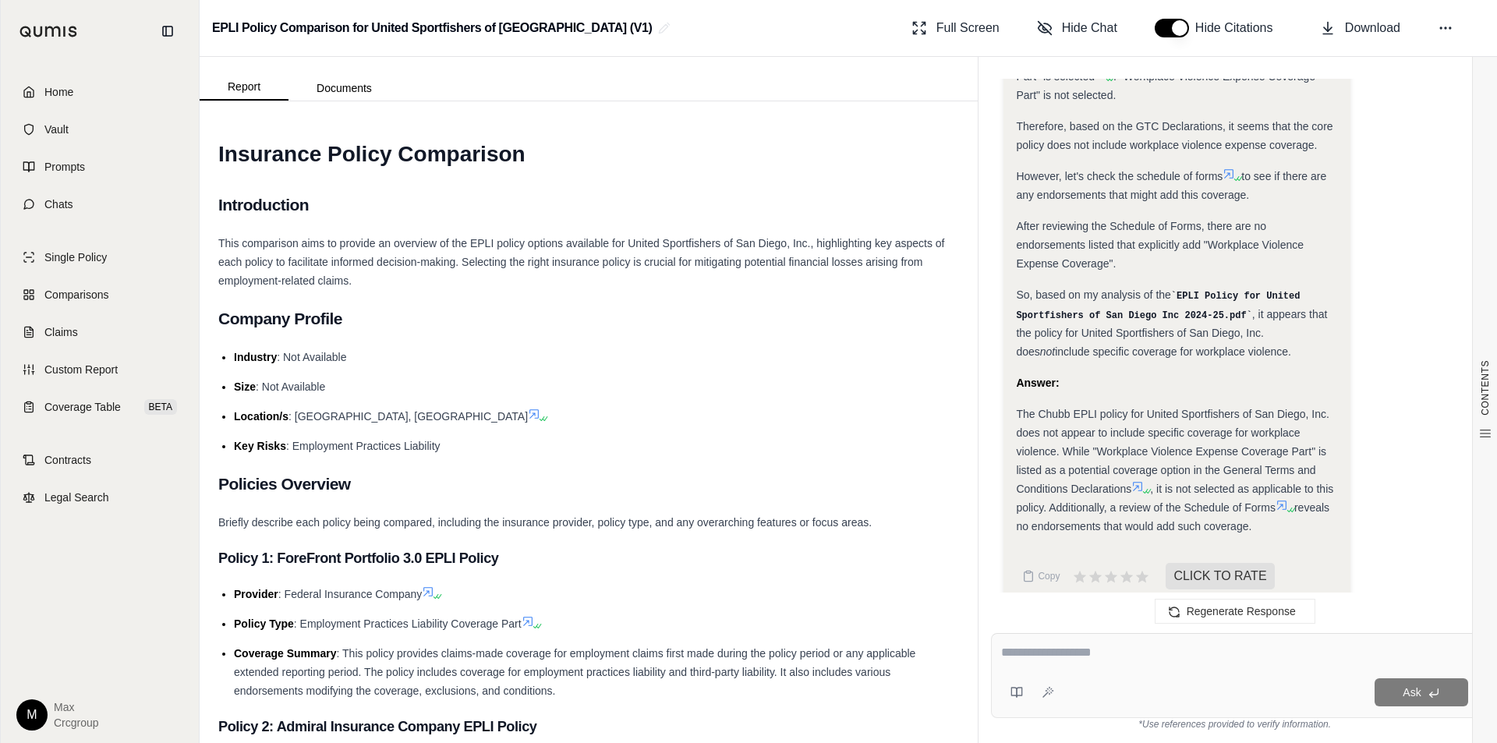
click at [1068, 661] on textarea at bounding box center [1234, 652] width 467 height 19
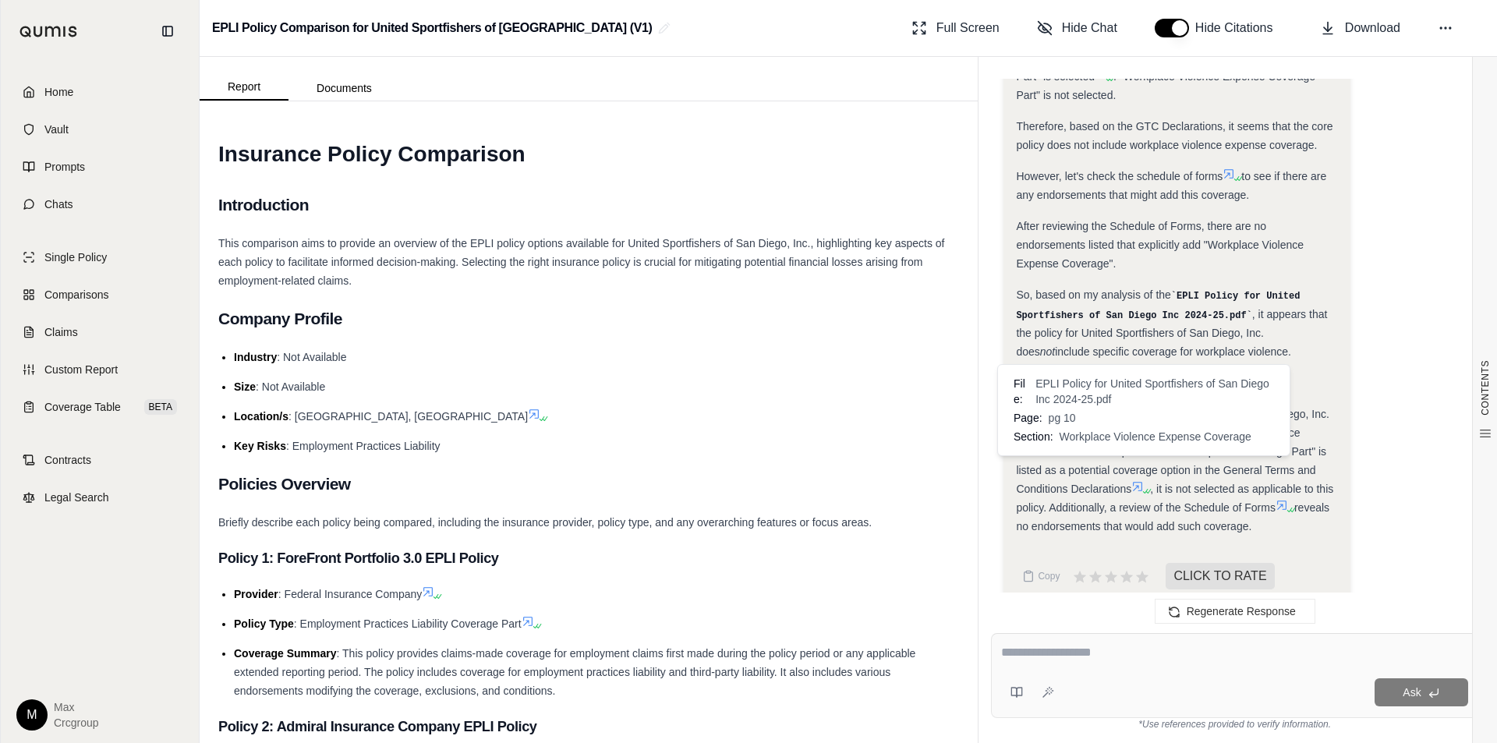
click at [1136, 480] on icon at bounding box center [1138, 486] width 12 height 12
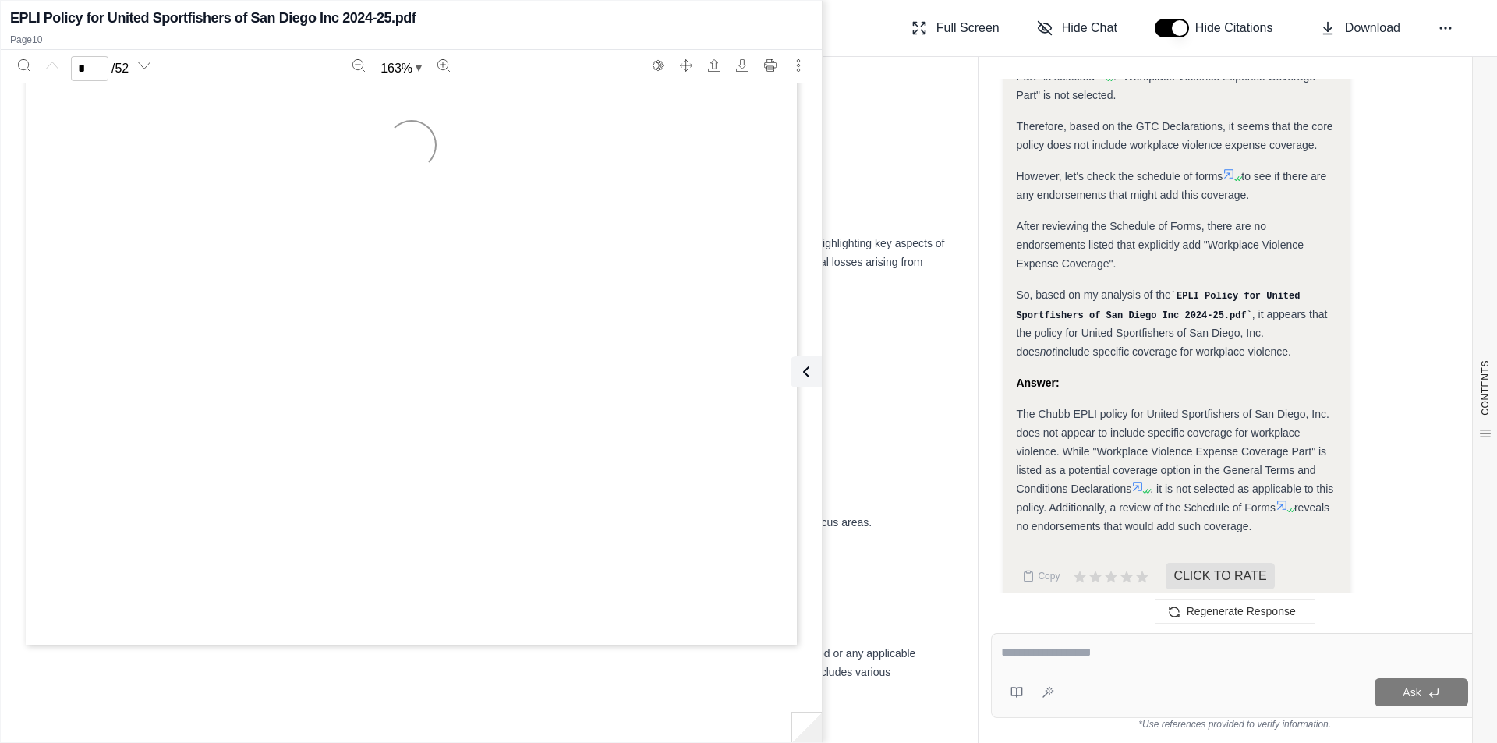
type input "**"
click at [892, 197] on h2 "Introduction" at bounding box center [588, 205] width 741 height 33
click at [810, 371] on icon at bounding box center [803, 372] width 19 height 19
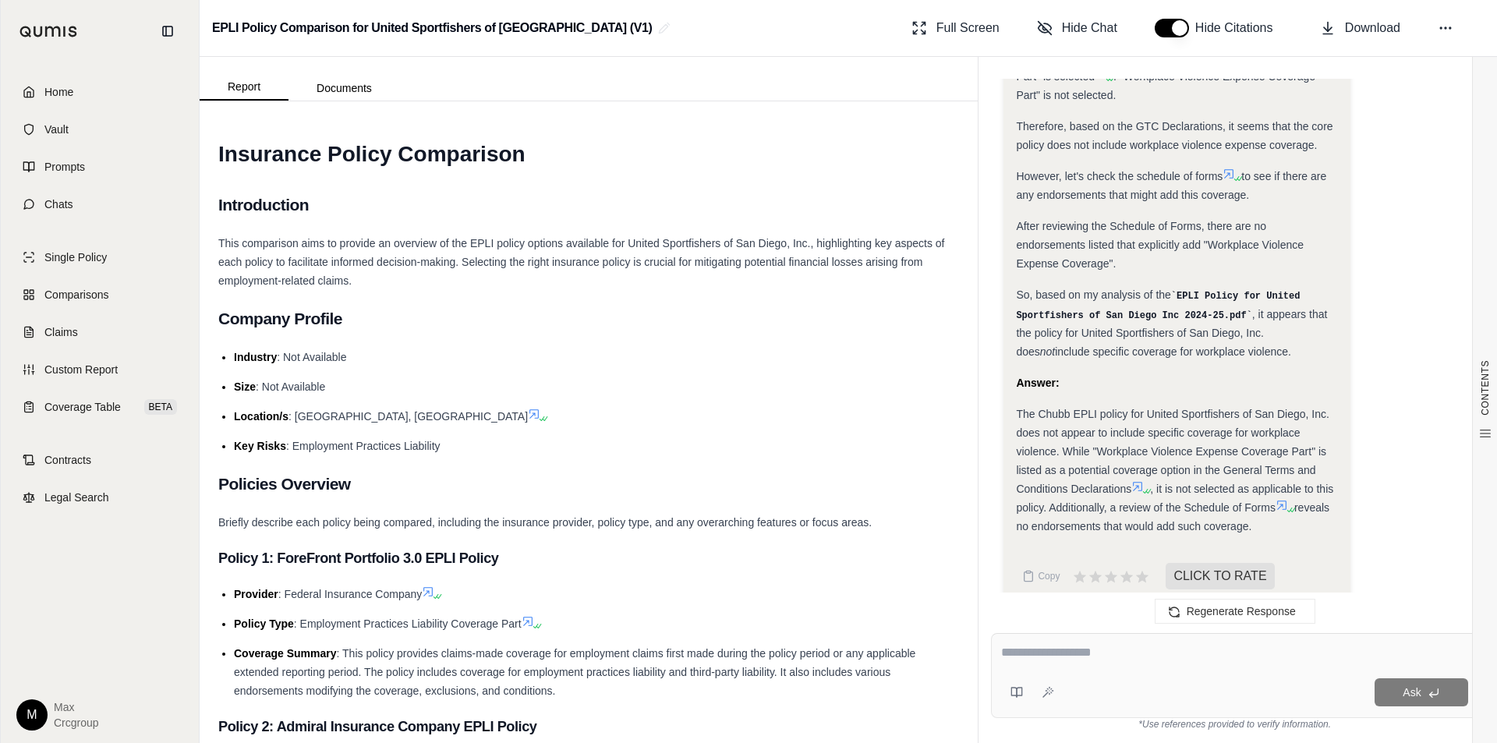
click at [1071, 654] on textarea at bounding box center [1234, 652] width 467 height 19
type textarea "*"
type textarea "**********"
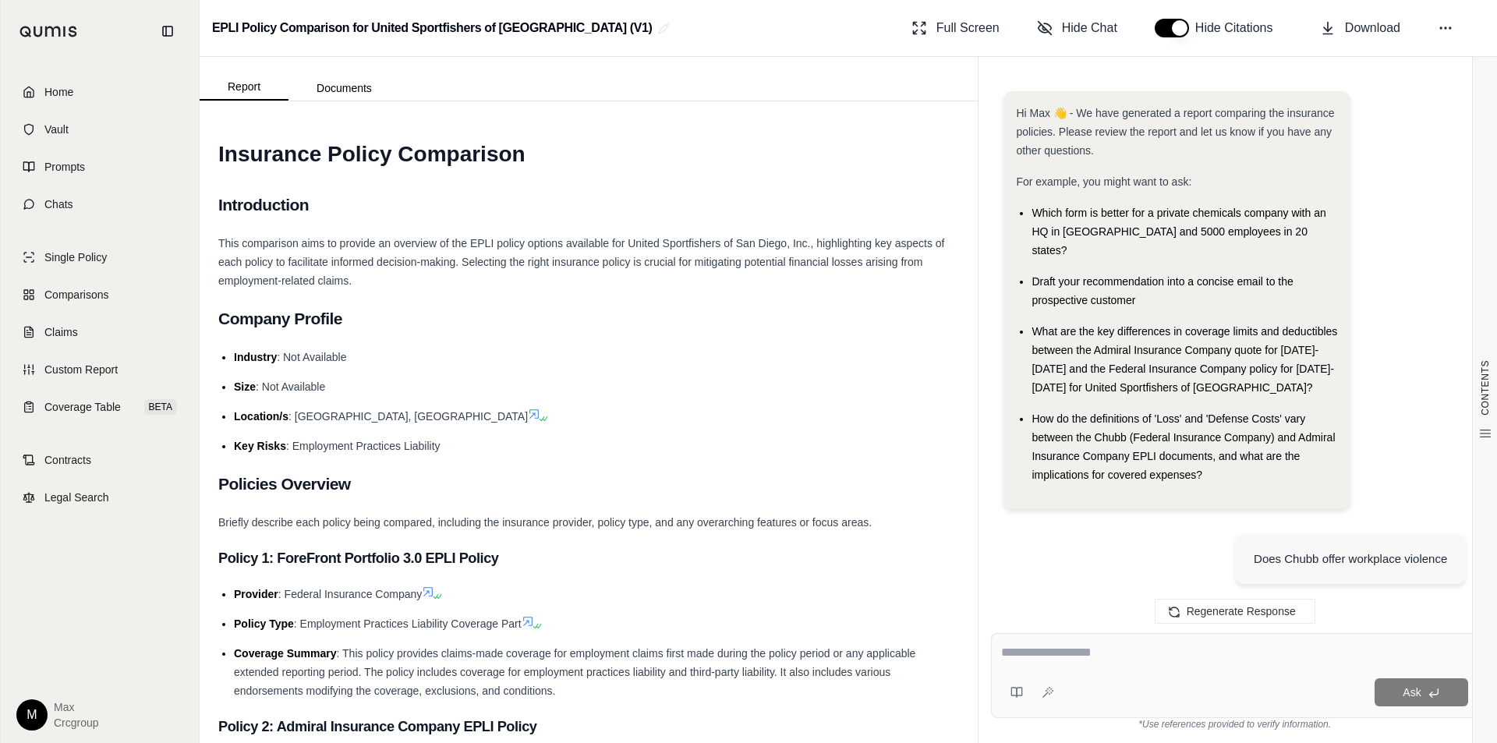
scroll to position [2409, 0]
